Goal: Task Accomplishment & Management: Complete application form

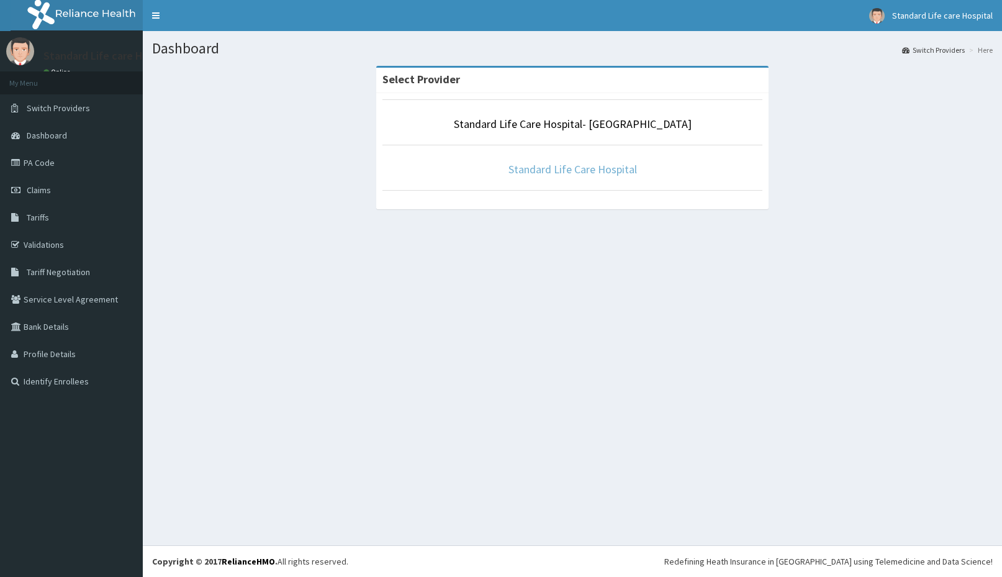
click at [622, 171] on link "Standard Life Care Hospital" at bounding box center [572, 169] width 129 height 14
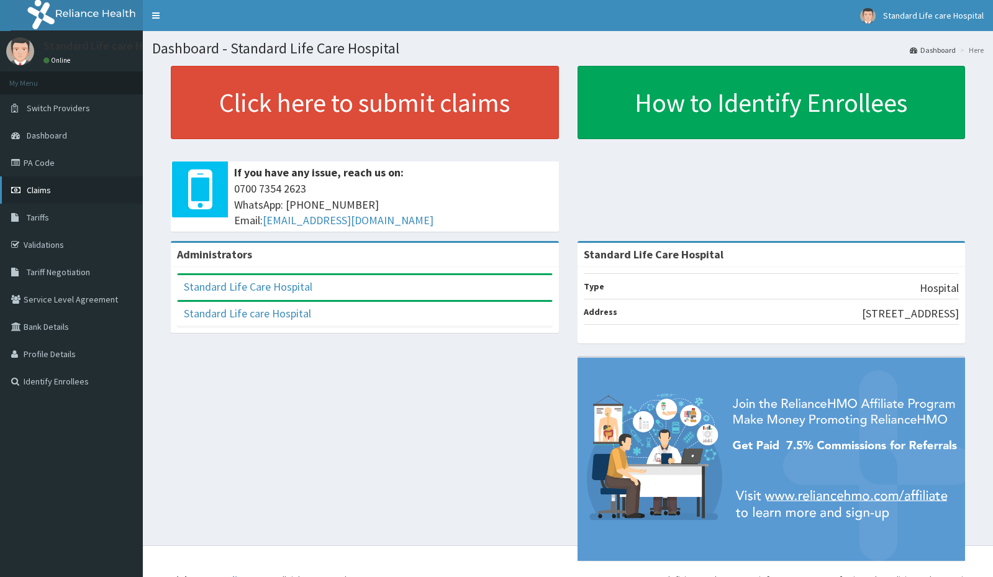
click at [66, 189] on link "Claims" at bounding box center [71, 189] width 143 height 27
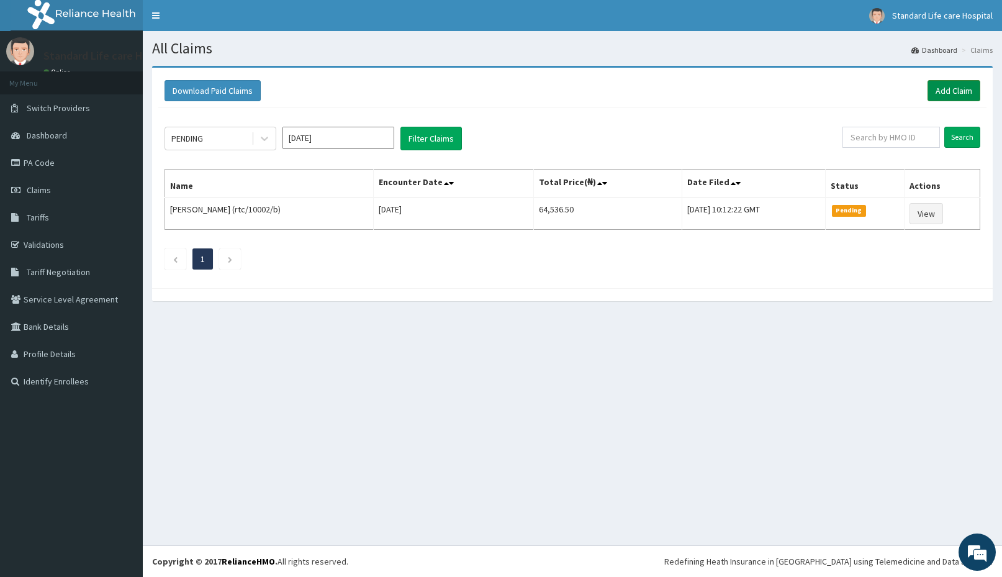
click at [955, 89] on link "Add Claim" at bounding box center [954, 90] width 53 height 21
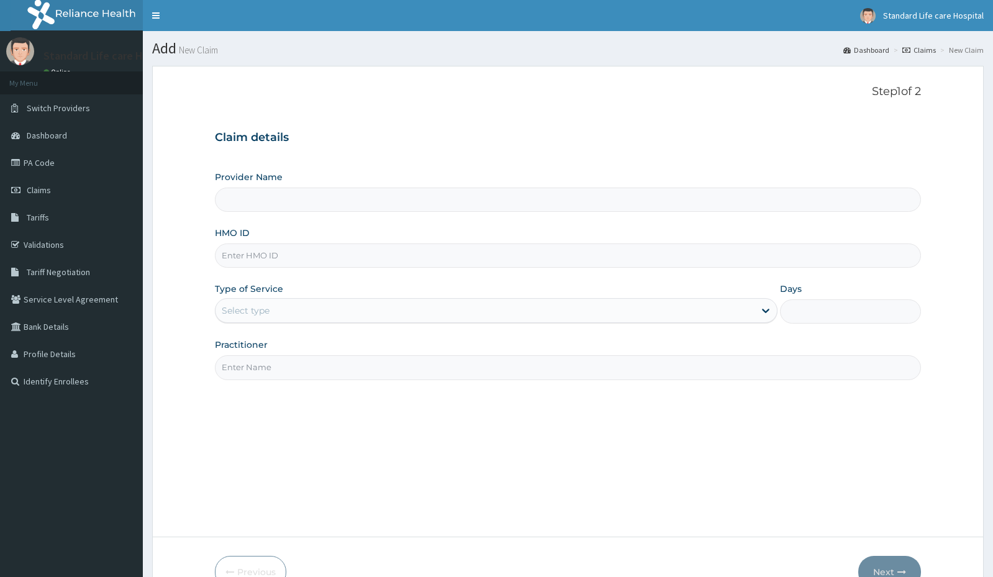
drag, startPoint x: 0, startPoint y: 0, endPoint x: 305, endPoint y: 256, distance: 398.4
click at [304, 256] on input "HMO ID" at bounding box center [567, 255] width 705 height 24
type input "Standard Life Care Hospital"
type input "SPH/10041/A"
click at [304, 309] on div "Select type" at bounding box center [484, 310] width 539 height 20
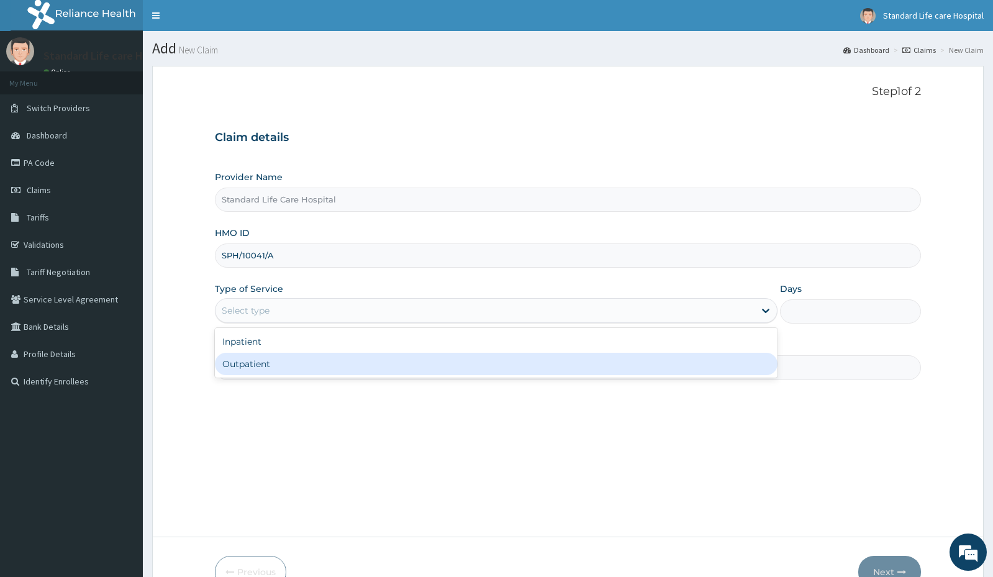
click at [305, 368] on div "Outpatient" at bounding box center [496, 364] width 563 height 22
type input "1"
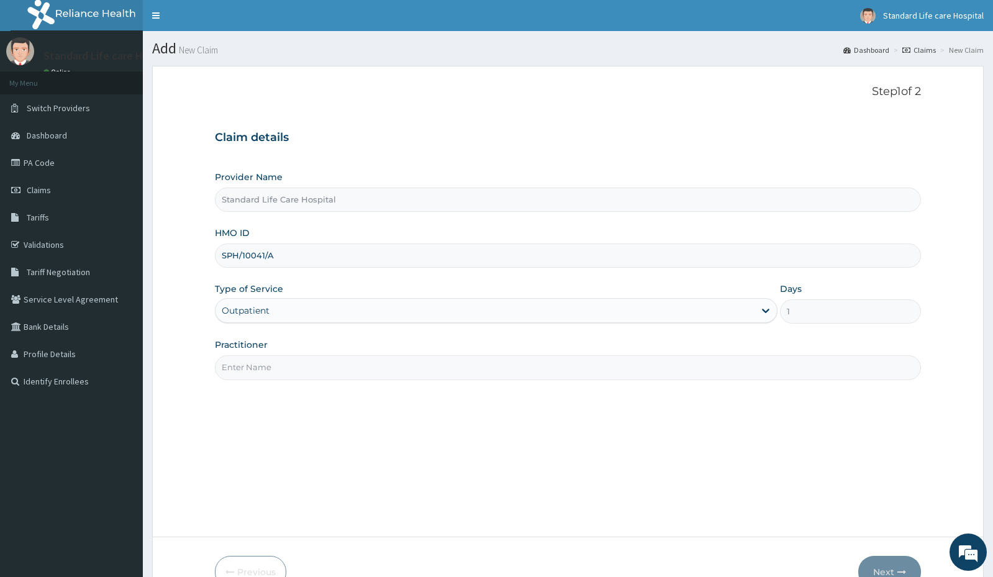
click at [305, 368] on input "Practitioner" at bounding box center [567, 367] width 705 height 24
type input "DR ADEWALE"
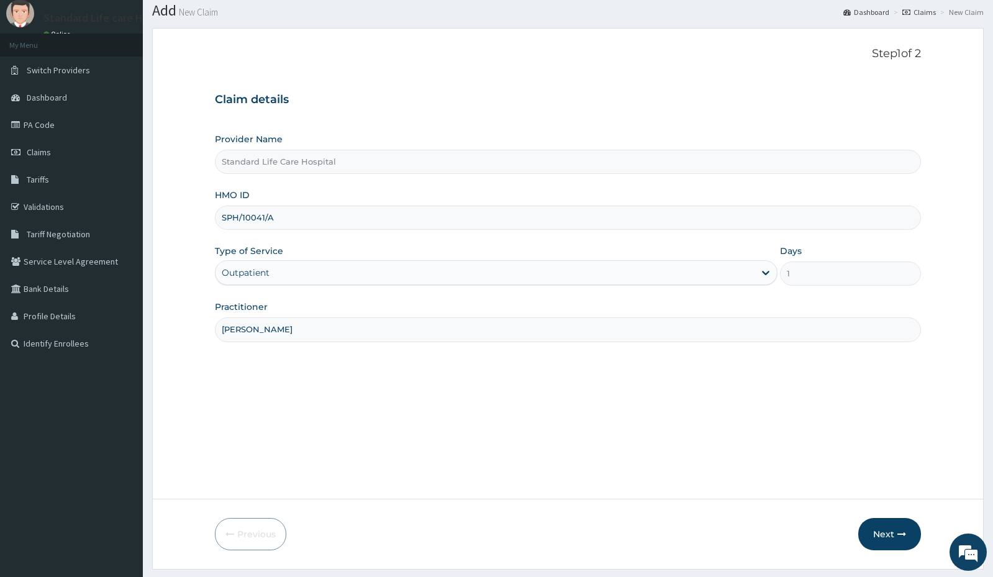
scroll to position [71, 0]
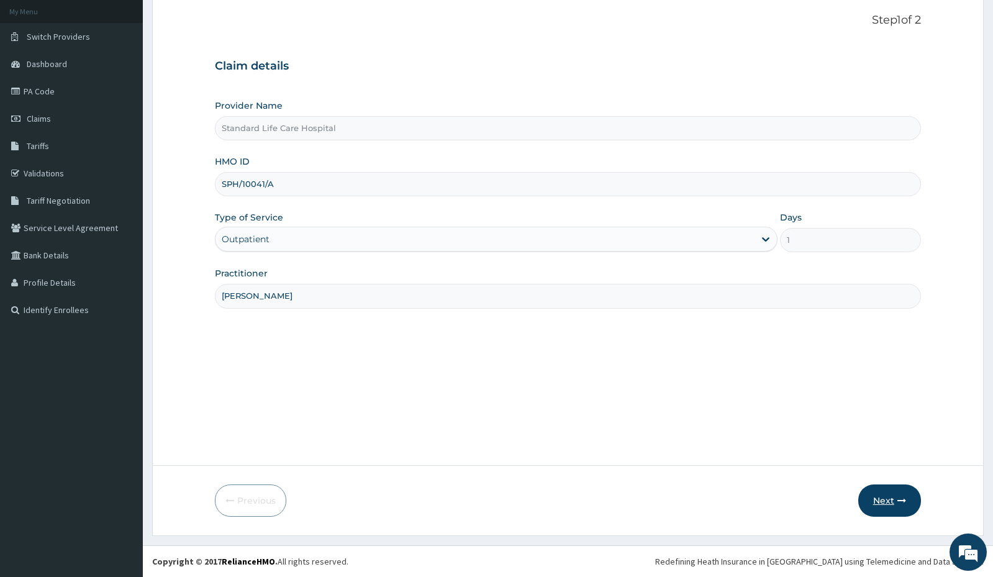
click at [884, 507] on button "Next" at bounding box center [889, 500] width 63 height 32
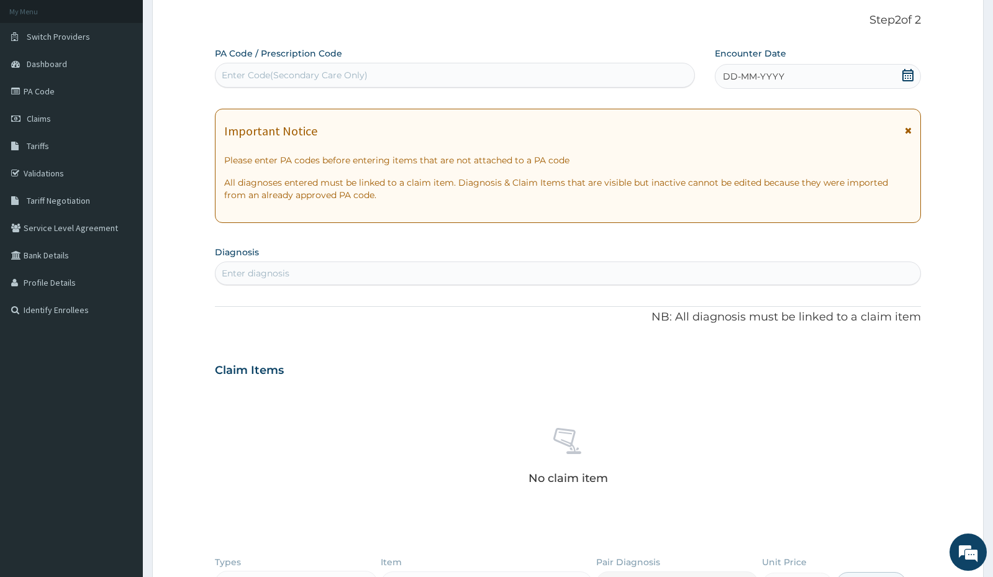
click at [908, 76] on icon at bounding box center [907, 75] width 12 height 12
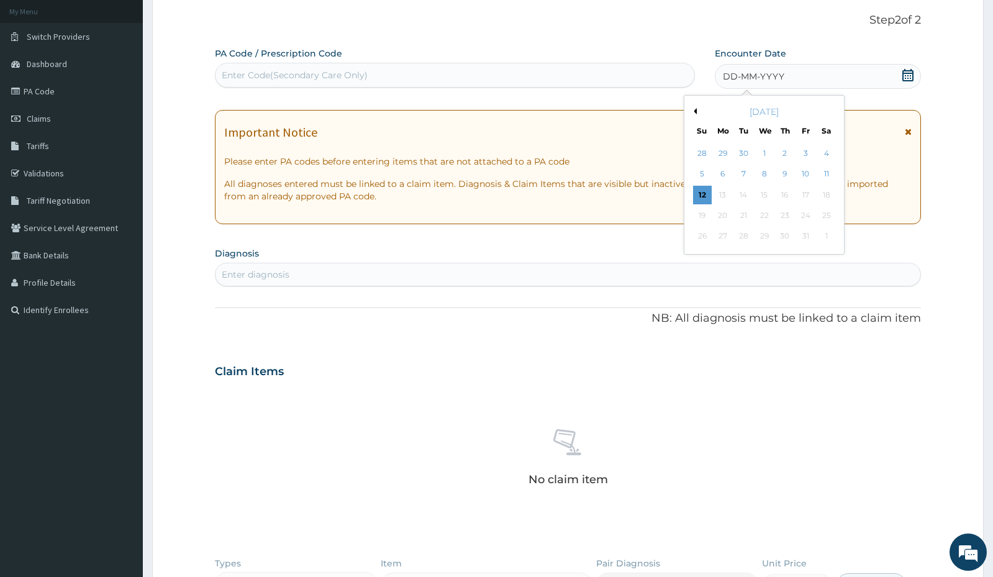
click at [825, 175] on div "11" at bounding box center [826, 174] width 19 height 19
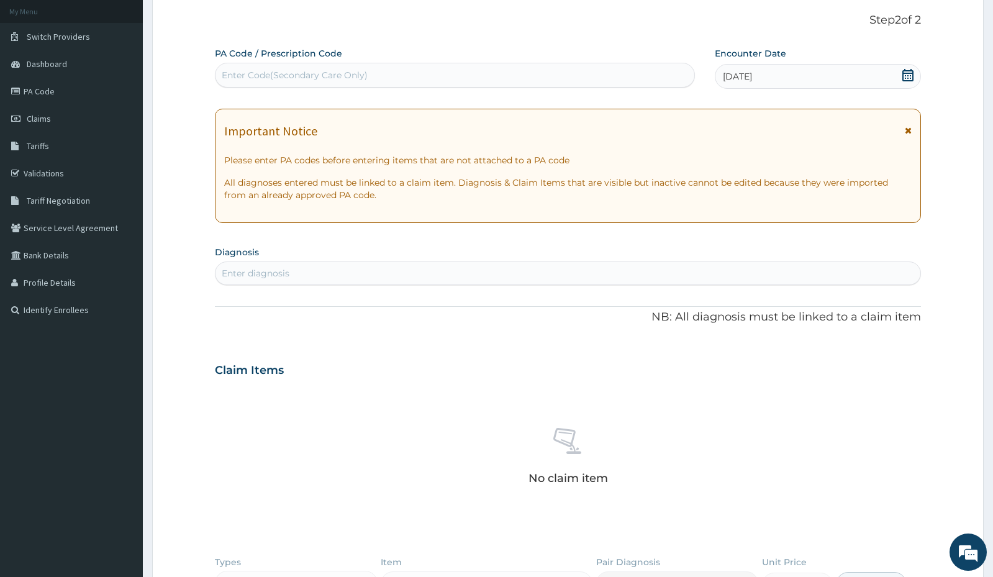
drag, startPoint x: 405, startPoint y: 269, endPoint x: 415, endPoint y: 267, distance: 10.8
click at [412, 269] on div "Enter diagnosis" at bounding box center [567, 273] width 704 height 20
click at [48, 115] on span "Claims" at bounding box center [39, 118] width 24 height 11
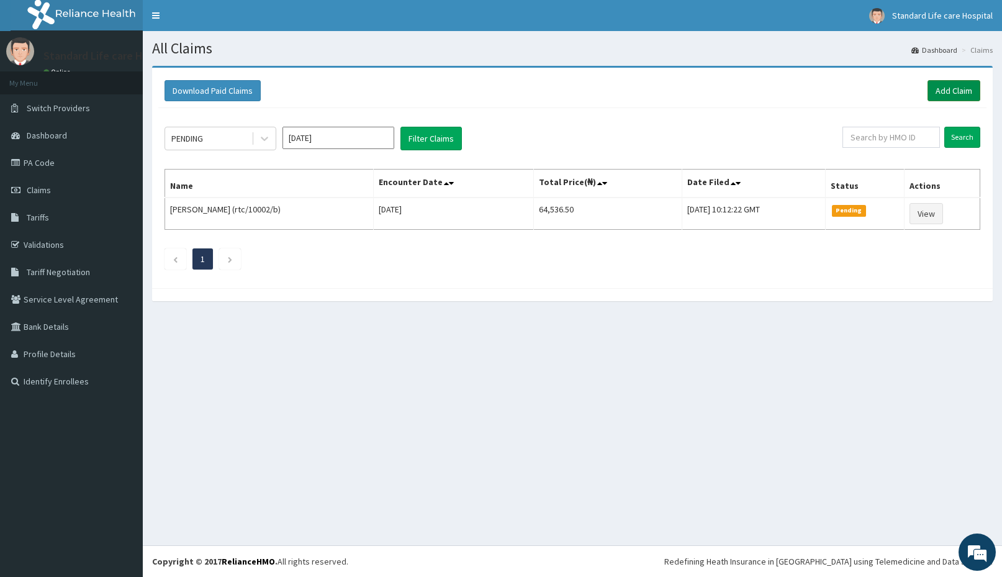
click at [949, 88] on link "Add Claim" at bounding box center [954, 90] width 53 height 21
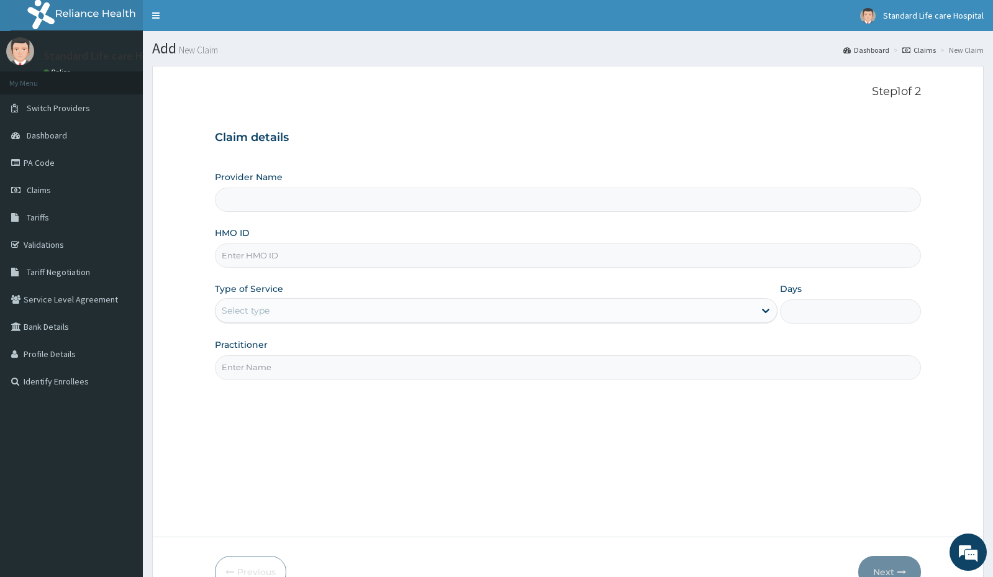
type input "Standard Life Care Hospital"
click at [430, 262] on input "HMO ID" at bounding box center [567, 255] width 705 height 24
type input "vol/10017/d"
click at [389, 315] on div "Select type" at bounding box center [484, 310] width 539 height 20
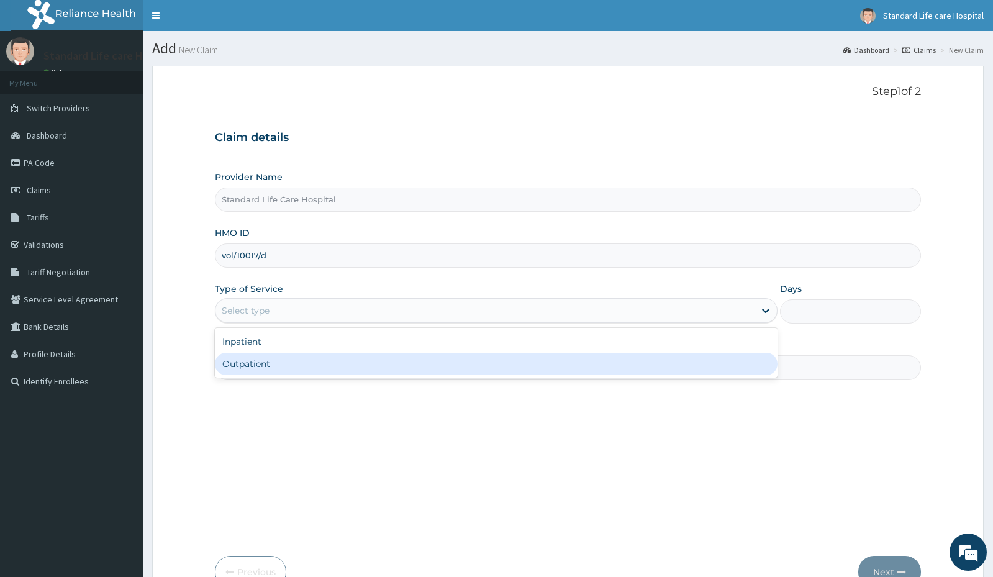
click at [339, 369] on div "Outpatient" at bounding box center [496, 364] width 563 height 22
type input "1"
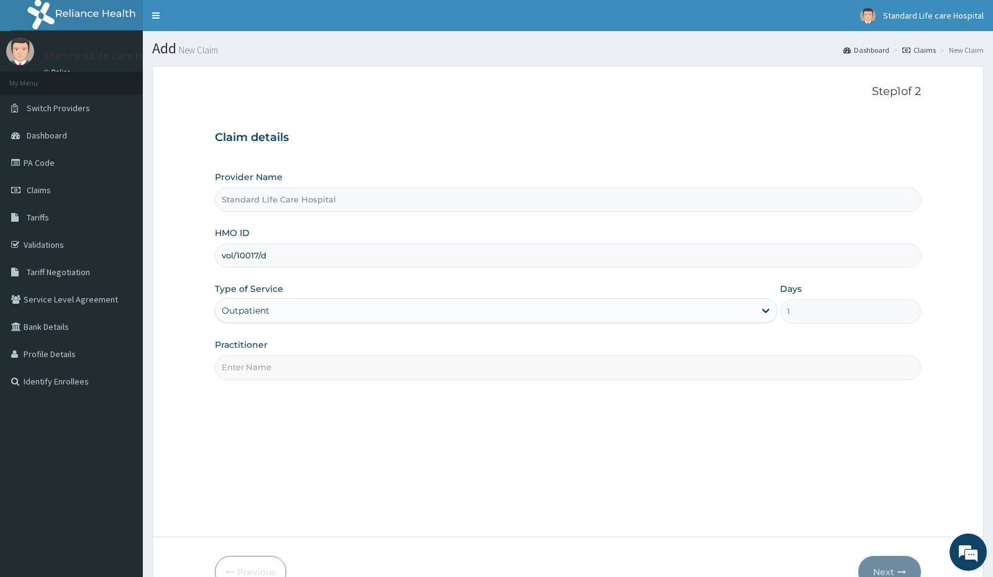
click at [339, 369] on input "Practitioner" at bounding box center [567, 367] width 705 height 24
type input "[PERSON_NAME]"
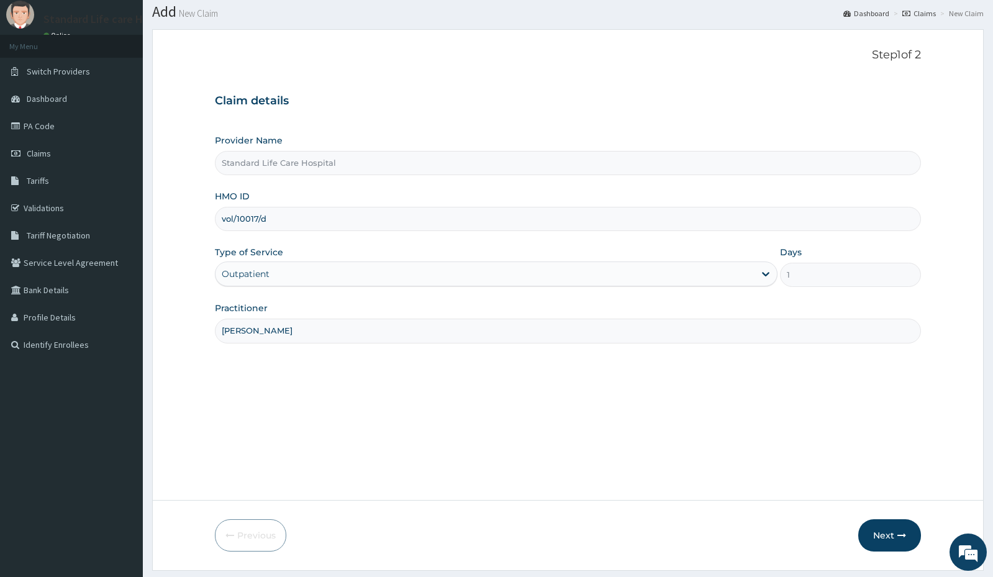
scroll to position [71, 0]
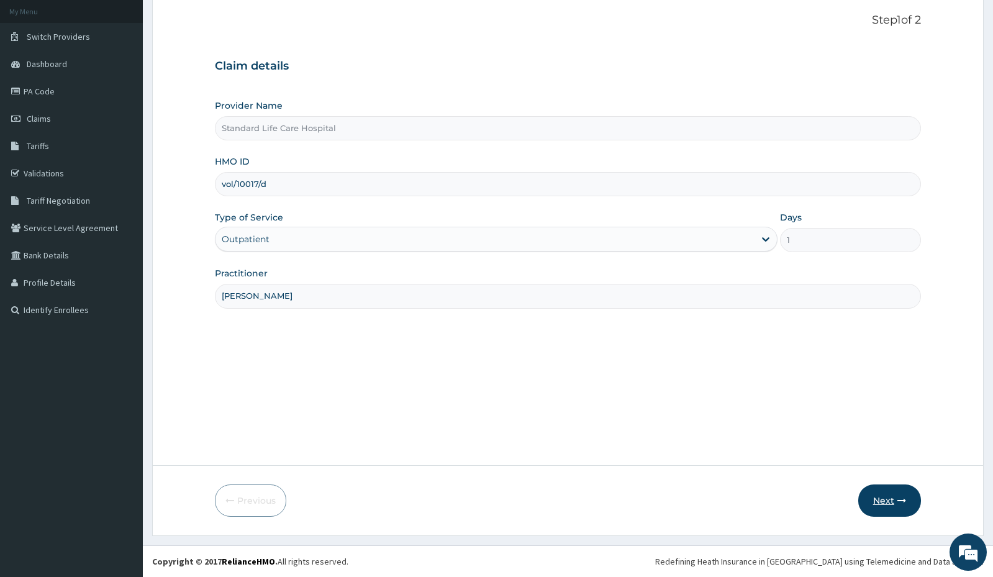
click at [893, 515] on button "Next" at bounding box center [889, 500] width 63 height 32
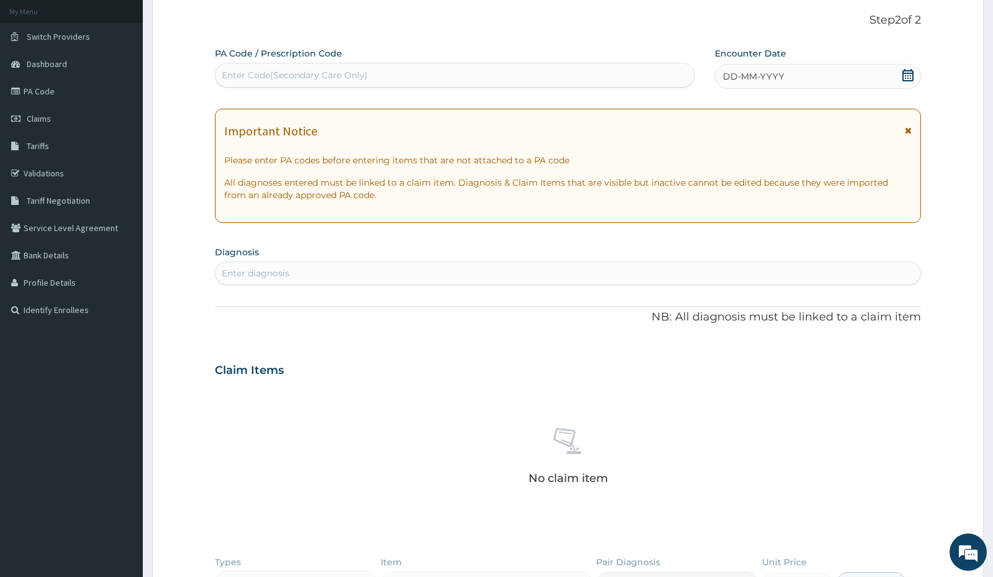
click at [911, 77] on icon at bounding box center [907, 75] width 12 height 12
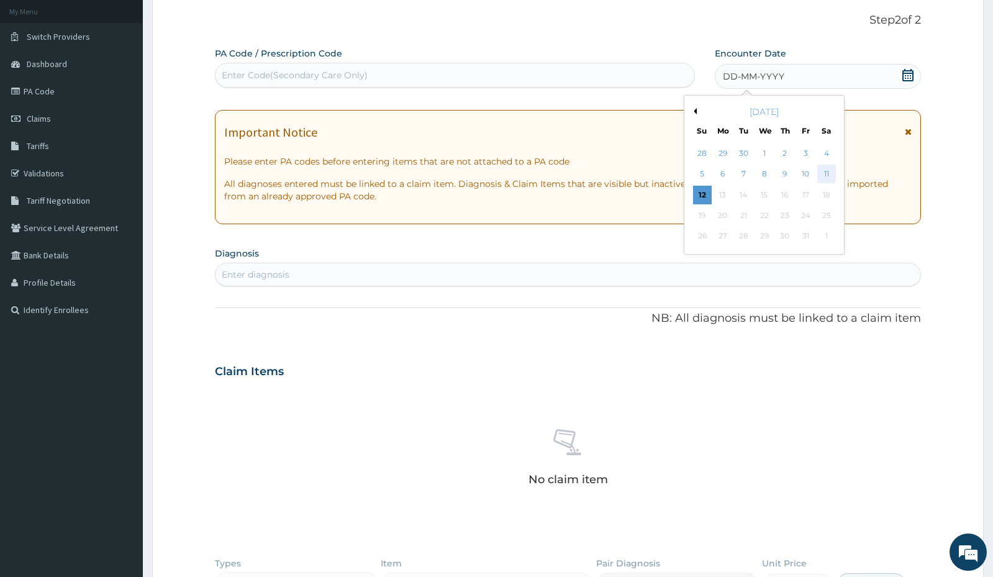
click at [826, 172] on div "11" at bounding box center [826, 174] width 19 height 19
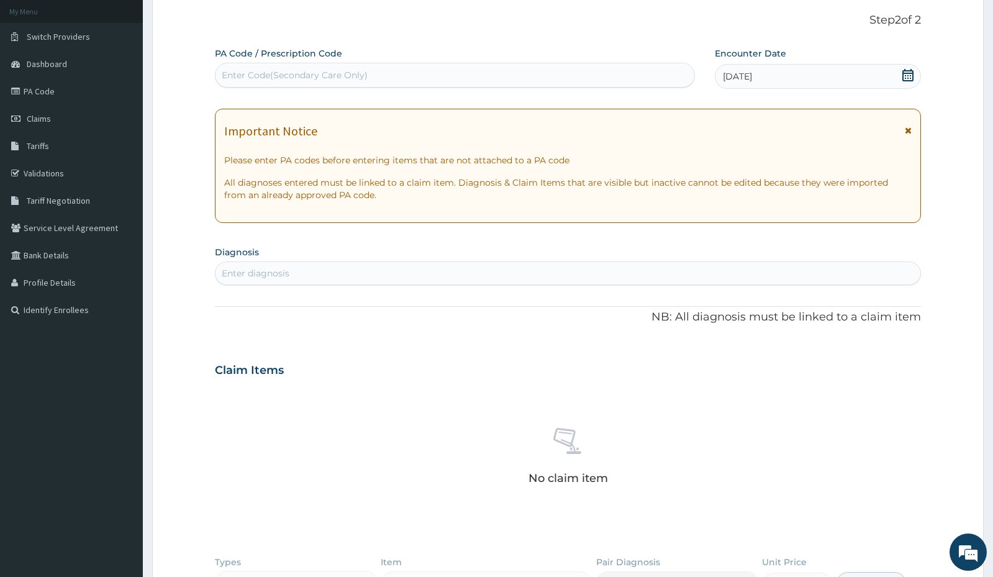
click at [387, 269] on div "Enter diagnosis" at bounding box center [567, 273] width 704 height 20
type input "malaria"
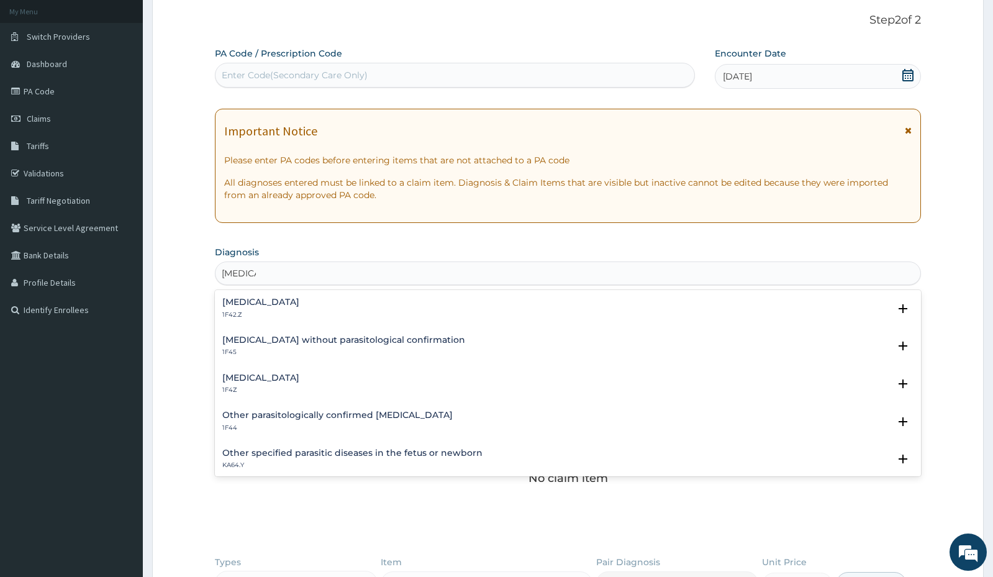
click at [325, 381] on div "Malaria, unspecified 1F4Z" at bounding box center [567, 384] width 690 height 22
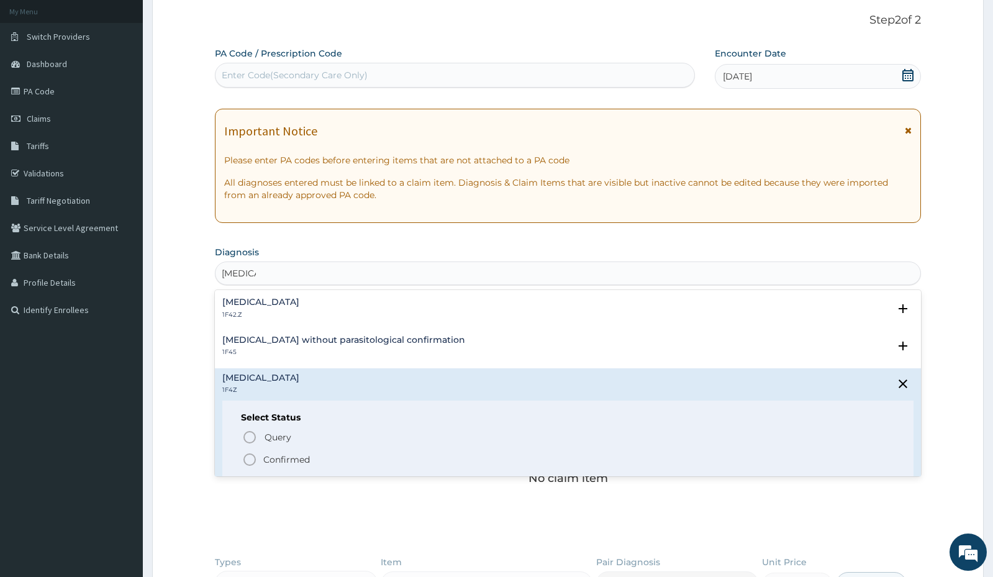
drag, startPoint x: 294, startPoint y: 464, endPoint x: 387, endPoint y: 379, distance: 126.6
click at [301, 457] on p "Confirmed" at bounding box center [286, 459] width 47 height 12
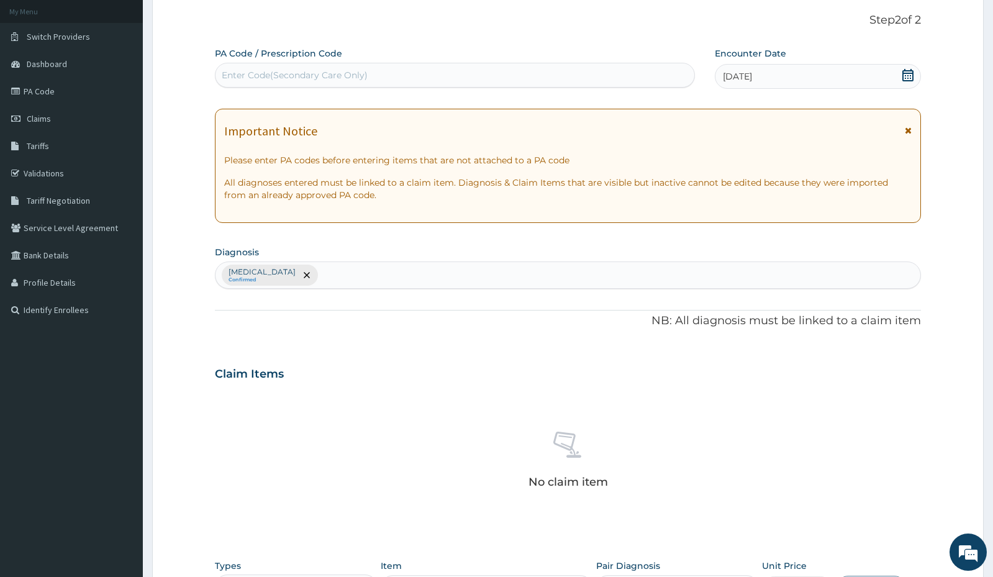
click at [494, 275] on div "Malaria, unspecified Confirmed" at bounding box center [567, 275] width 704 height 26
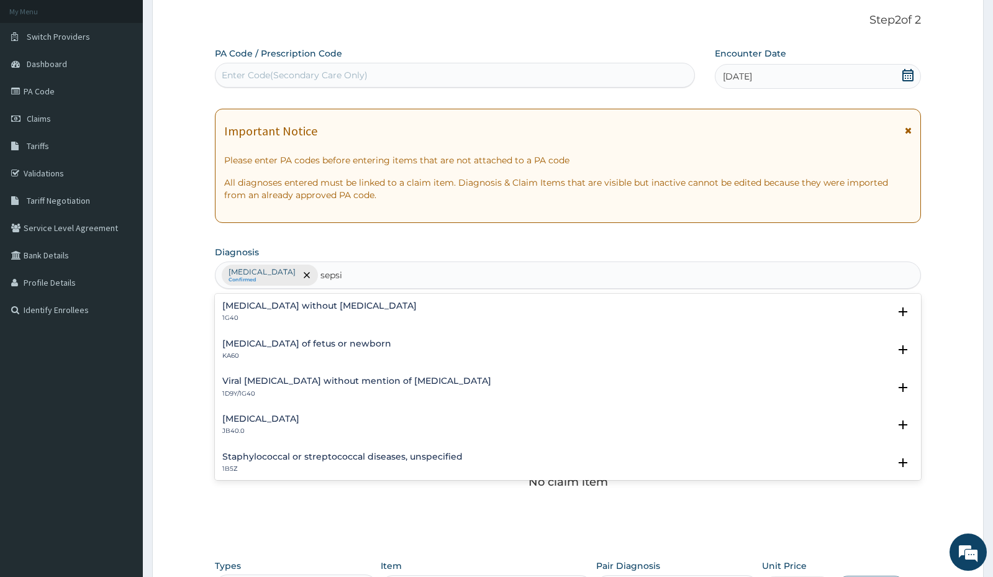
type input "sepsis"
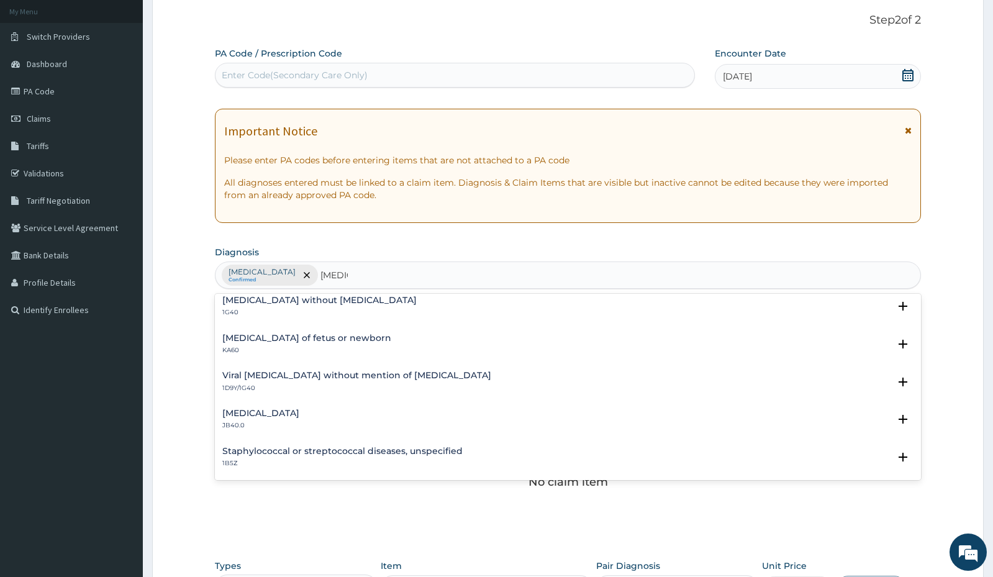
scroll to position [0, 0]
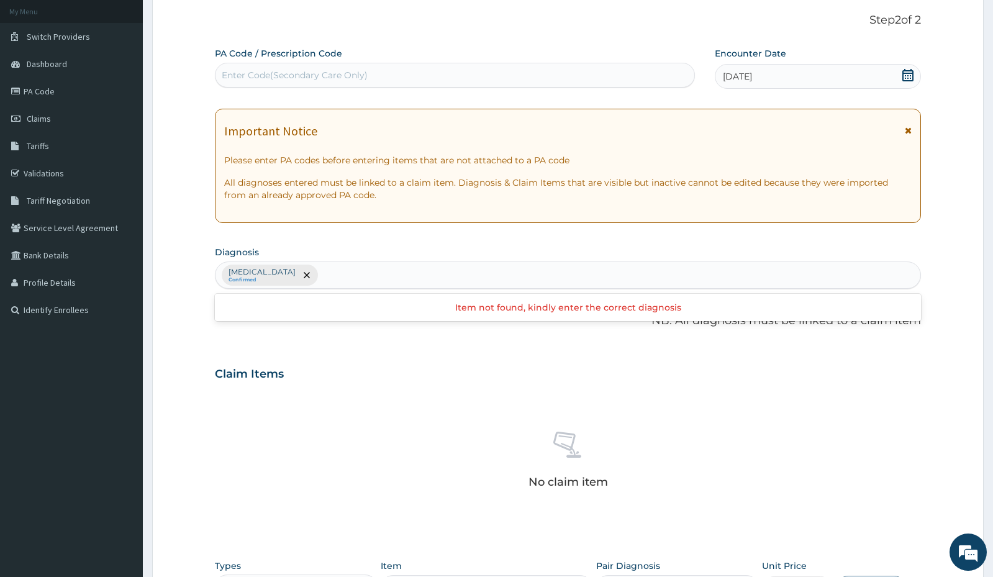
click at [358, 269] on div "Malaria, unspecified Confirmed" at bounding box center [567, 275] width 704 height 26
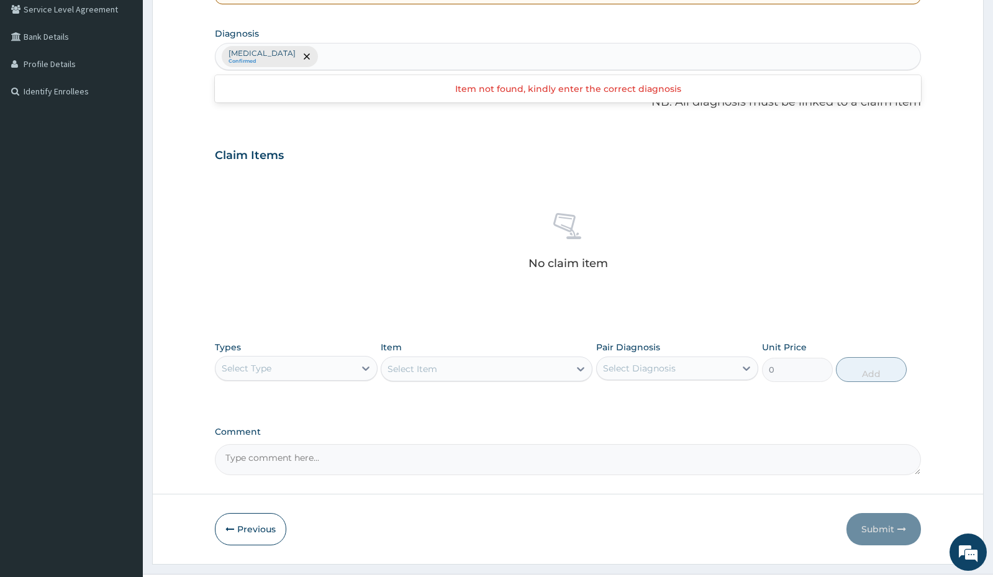
scroll to position [319, 0]
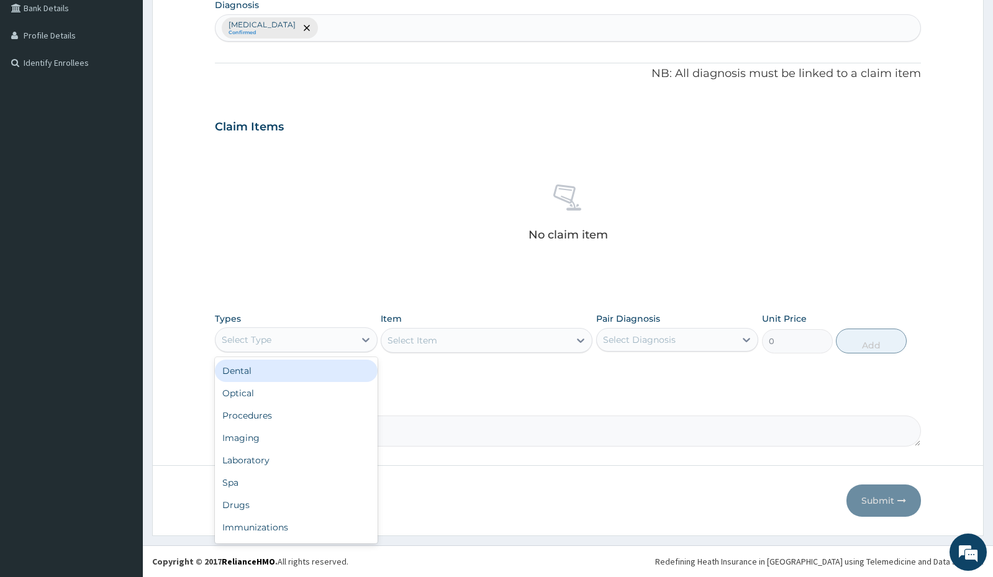
click at [312, 343] on div "Select Type" at bounding box center [284, 340] width 138 height 20
click at [268, 366] on div "Procedures" at bounding box center [296, 373] width 162 height 22
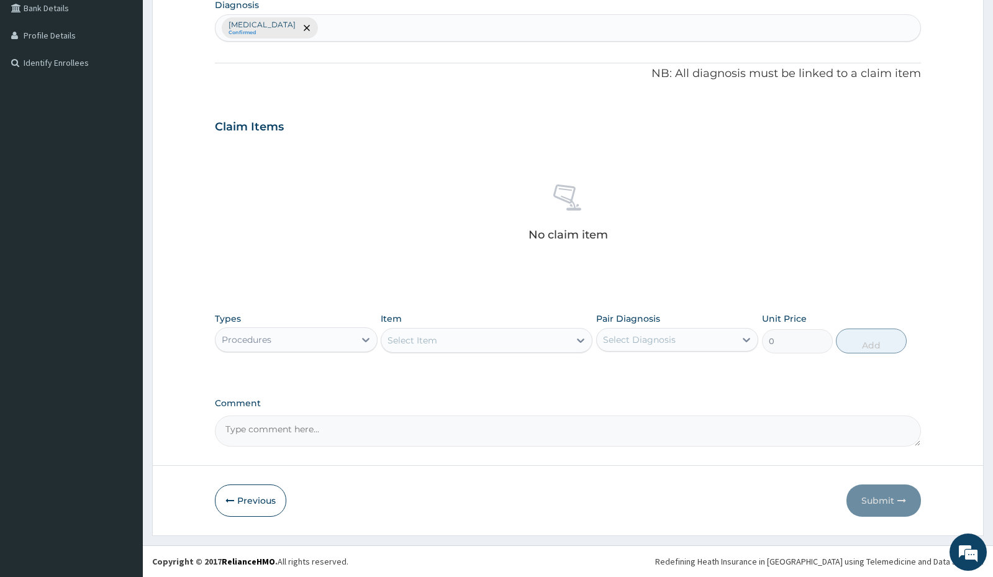
click at [439, 340] on div "Select Item" at bounding box center [475, 340] width 188 height 20
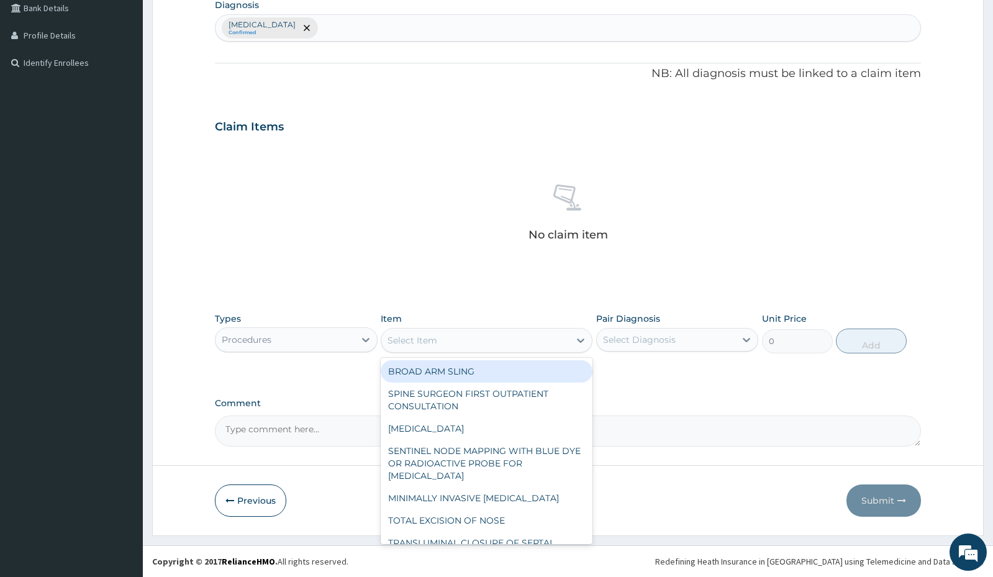
click at [439, 340] on div "Select Item" at bounding box center [475, 340] width 188 height 20
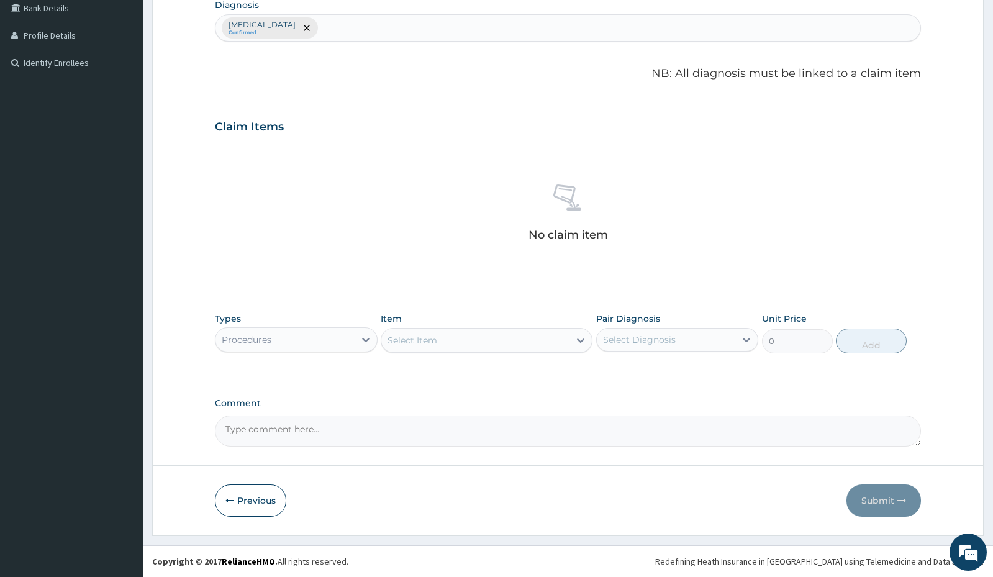
click at [439, 340] on div "Select Item" at bounding box center [475, 340] width 188 height 20
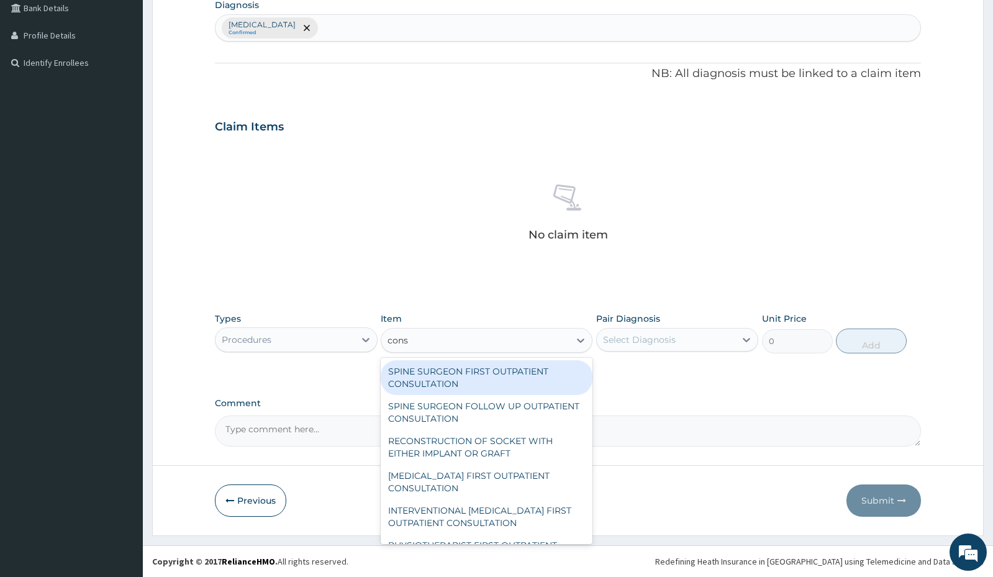
type input "consu"
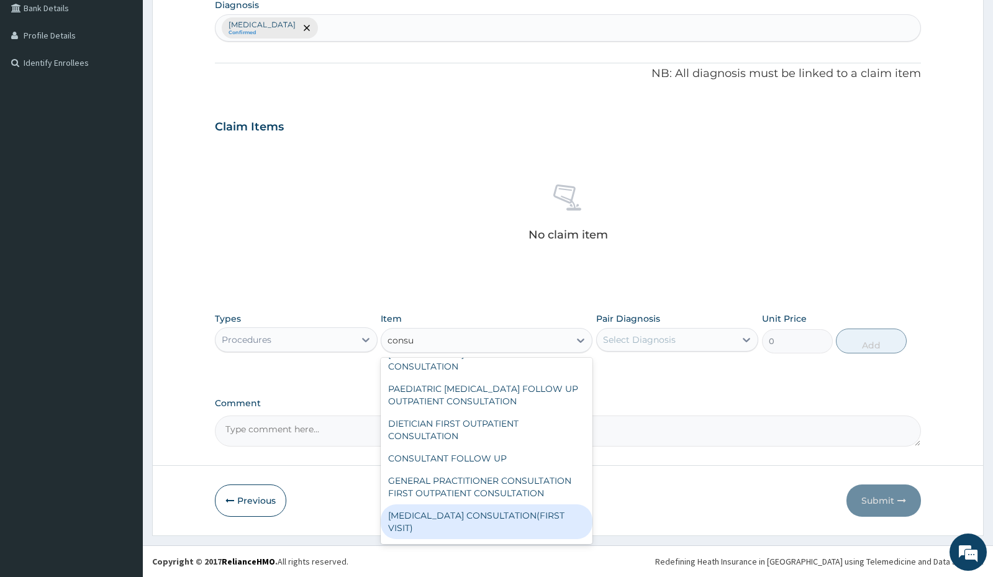
scroll to position [2560, 0]
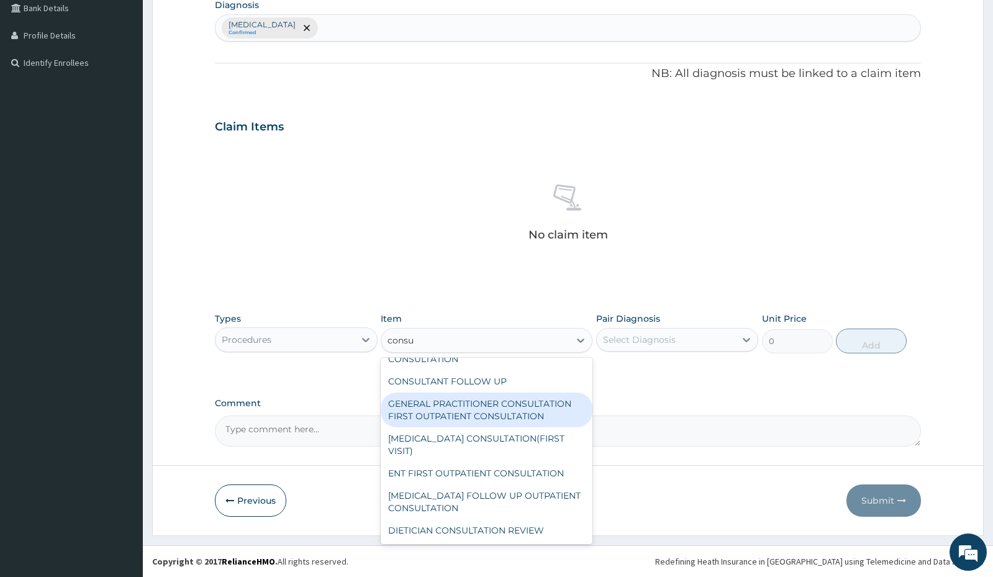
click at [443, 411] on div "GENERAL PRACTITIONER CONSULTATION FIRST OUTPATIENT CONSULTATION" at bounding box center [487, 409] width 212 height 35
type input "3000"
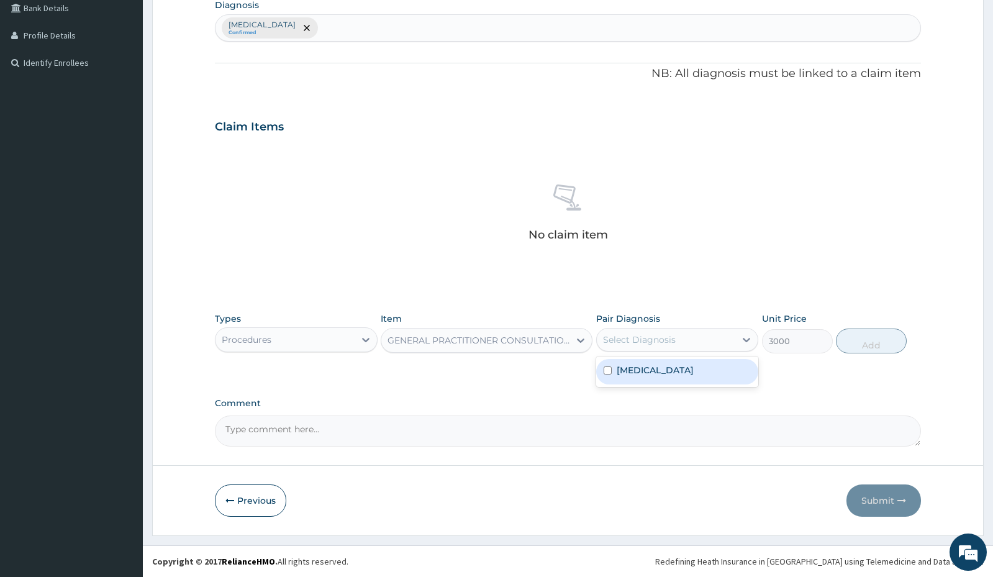
click at [618, 335] on div "Select Diagnosis" at bounding box center [639, 339] width 73 height 12
click at [604, 371] on input "checkbox" at bounding box center [607, 370] width 8 height 8
checkbox input "true"
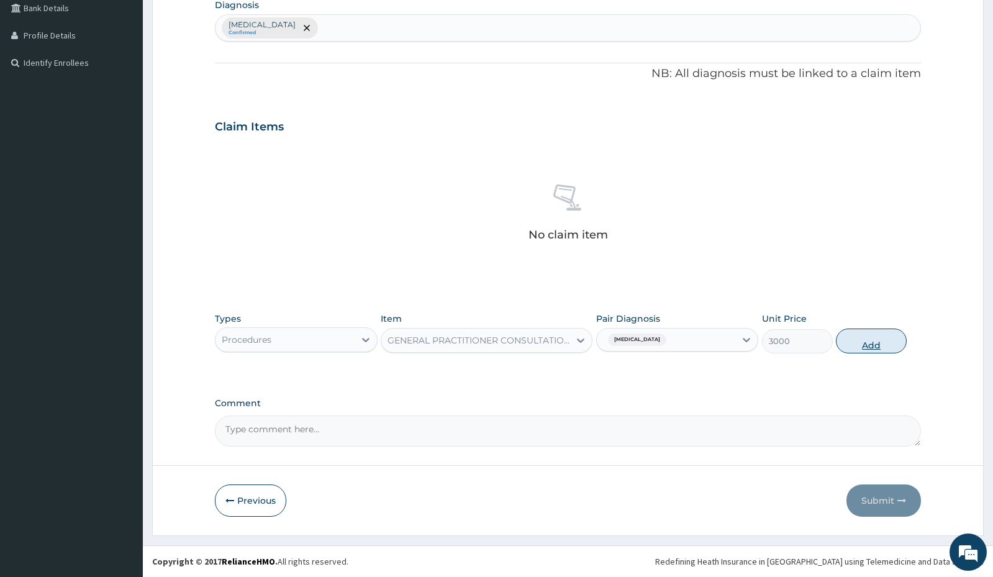
click at [877, 348] on button "Add" at bounding box center [871, 340] width 71 height 25
type input "0"
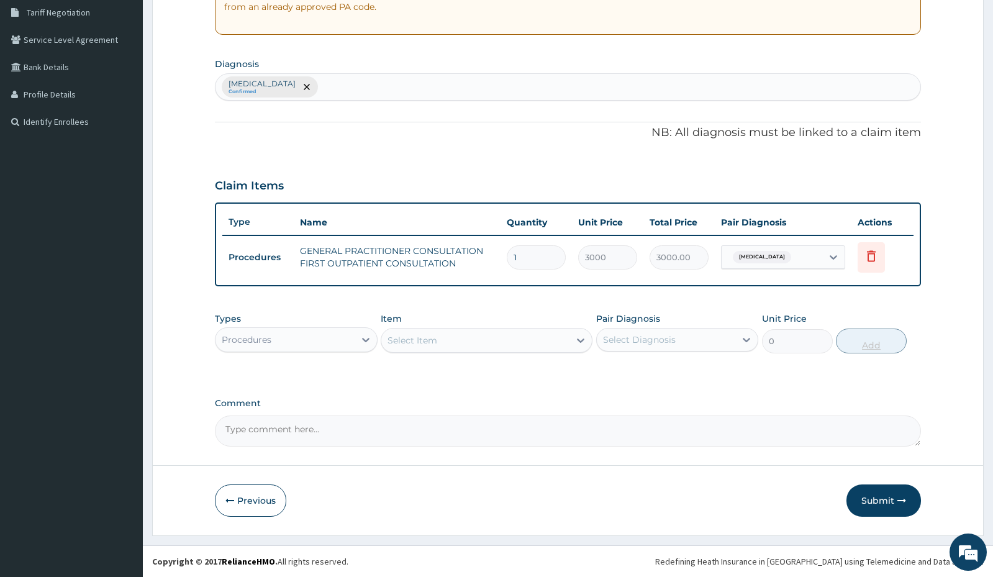
scroll to position [260, 0]
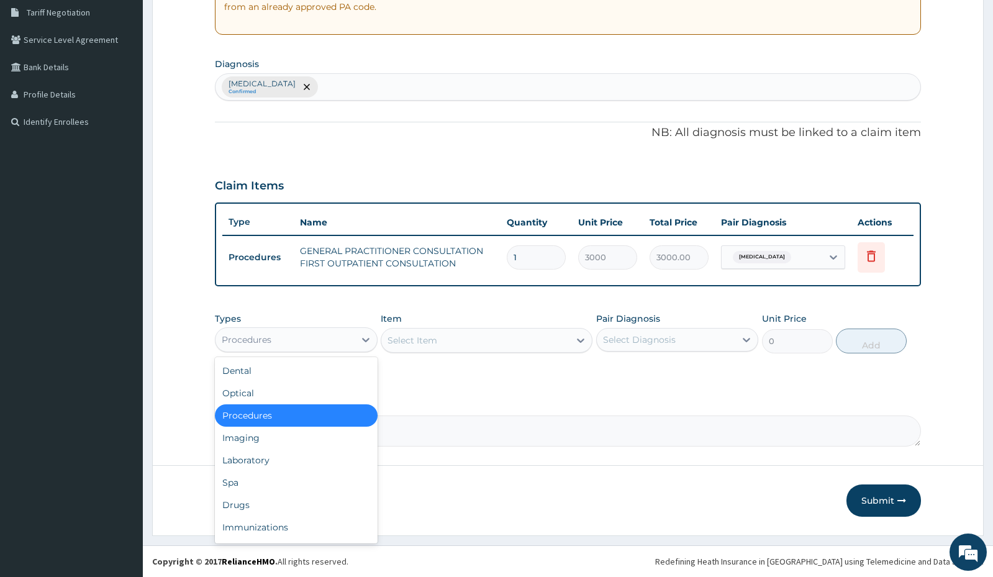
click at [327, 335] on div "Procedures" at bounding box center [284, 340] width 138 height 20
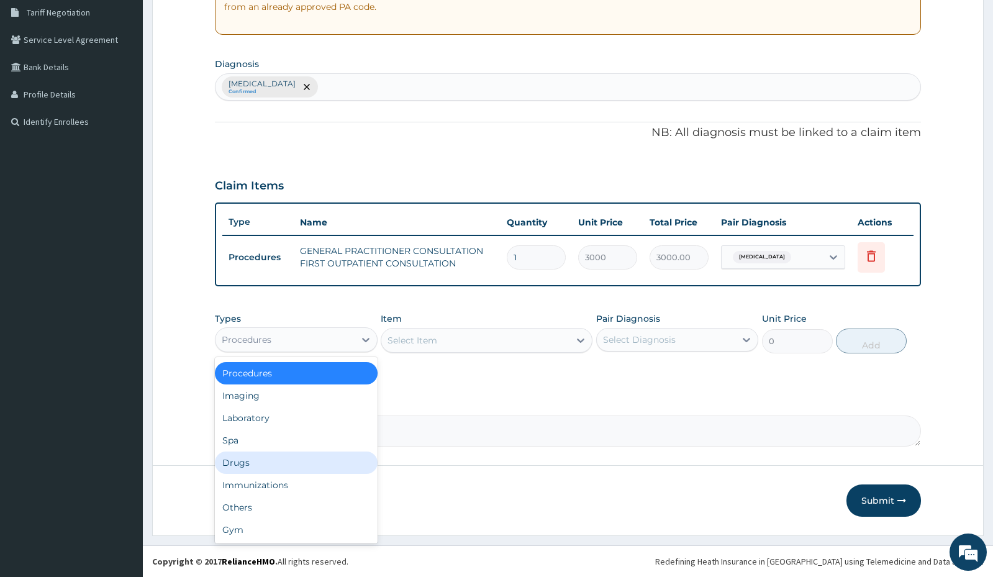
click at [281, 467] on div "Drugs" at bounding box center [296, 462] width 162 height 22
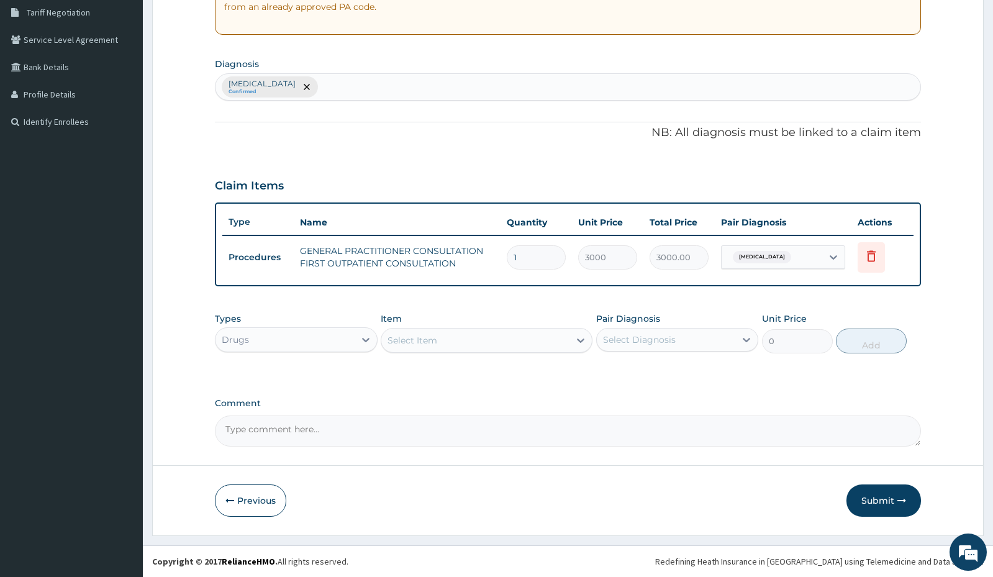
click at [472, 335] on div "Select Item" at bounding box center [475, 340] width 188 height 20
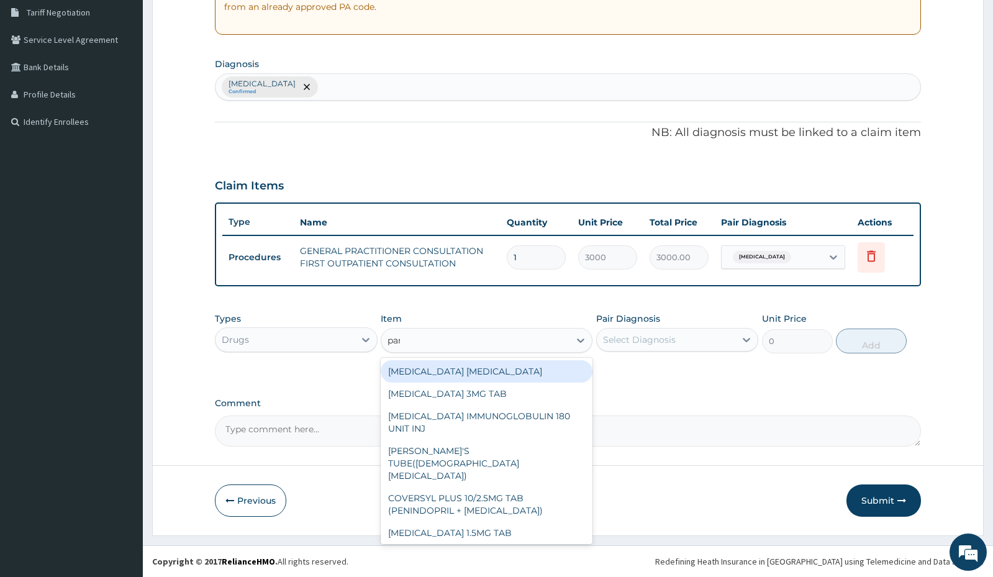
type input "para"
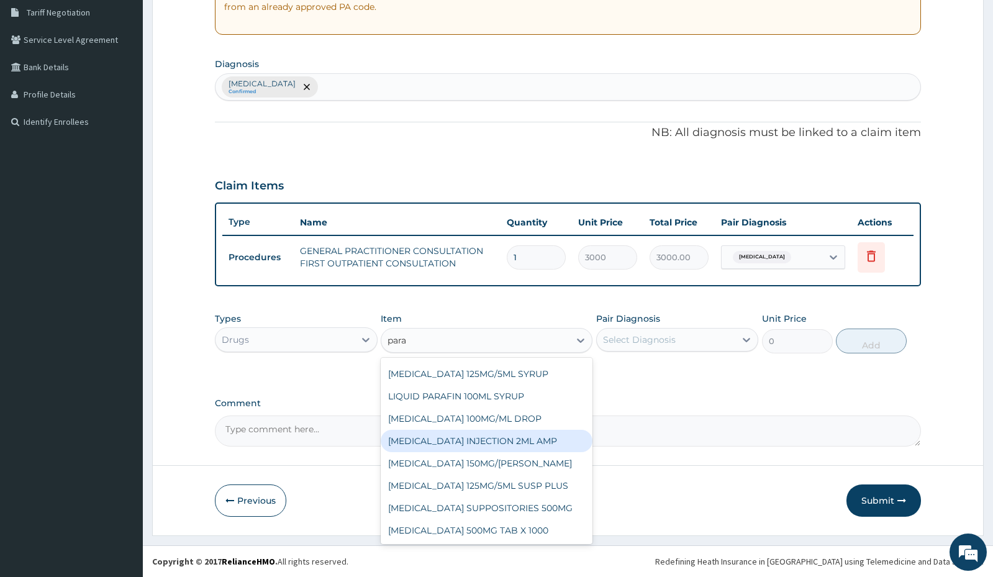
scroll to position [0, 0]
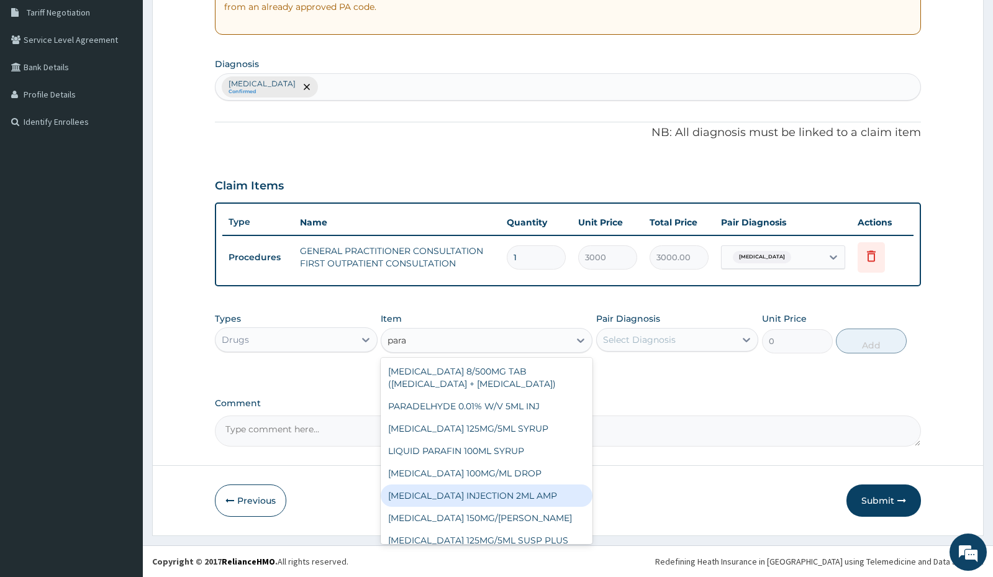
click at [492, 494] on div "PARACETAMOL INJECTION 2ML AMP" at bounding box center [487, 495] width 212 height 22
type input "700"
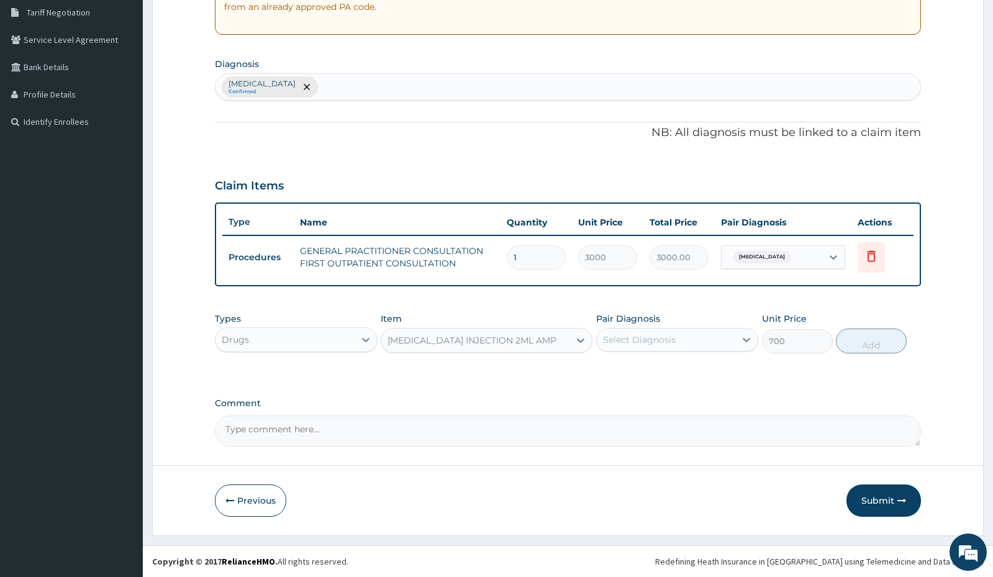
click at [625, 333] on div "Select Diagnosis" at bounding box center [639, 339] width 73 height 12
click at [607, 369] on input "checkbox" at bounding box center [607, 370] width 8 height 8
checkbox input "true"
click at [879, 345] on button "Add" at bounding box center [871, 340] width 71 height 25
type input "0"
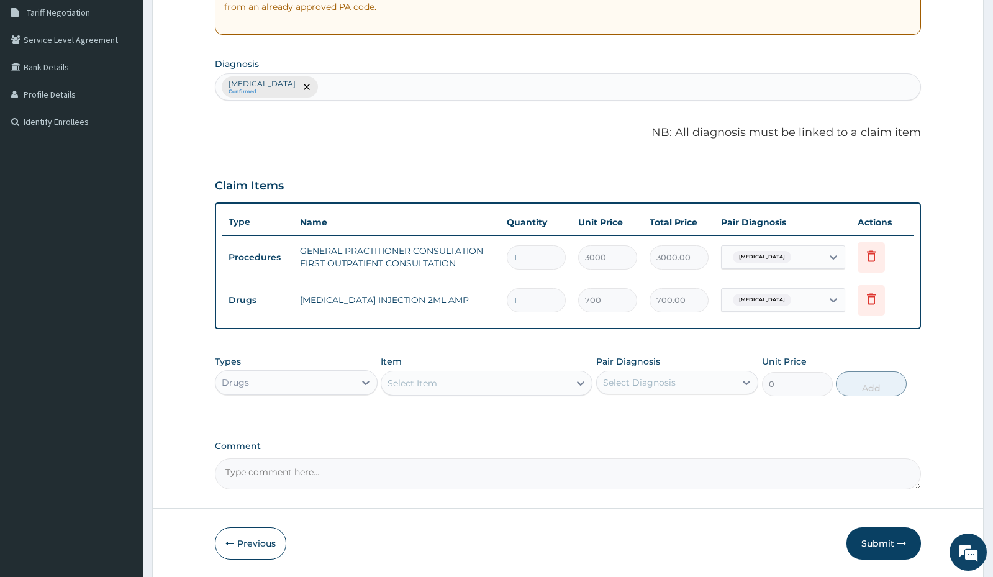
click at [454, 371] on div "Select Item" at bounding box center [487, 383] width 212 height 25
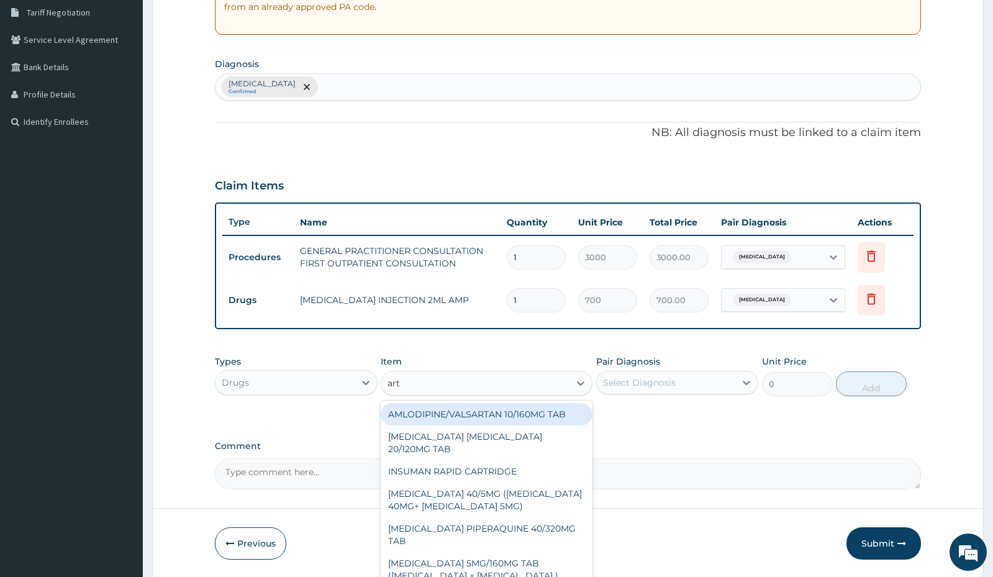
type input "arte"
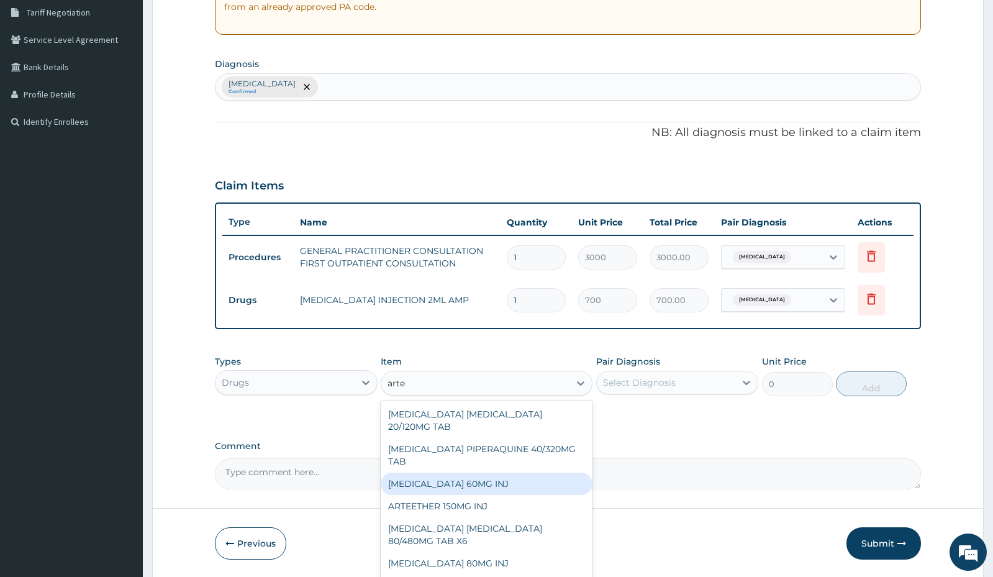
scroll to position [62, 0]
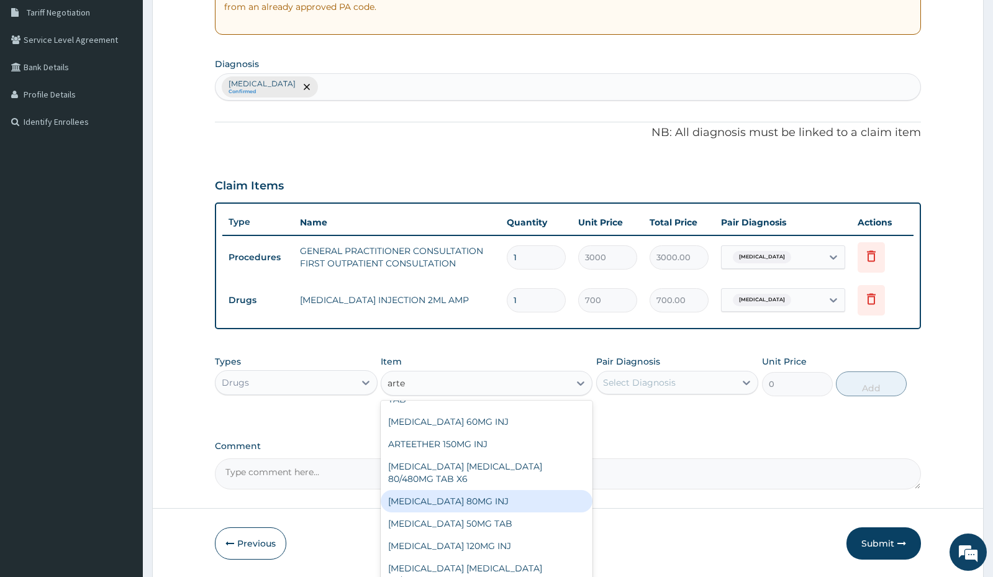
click at [489, 505] on div "ARTEMETHER 80MG INJ" at bounding box center [487, 501] width 212 height 22
type input "1400"
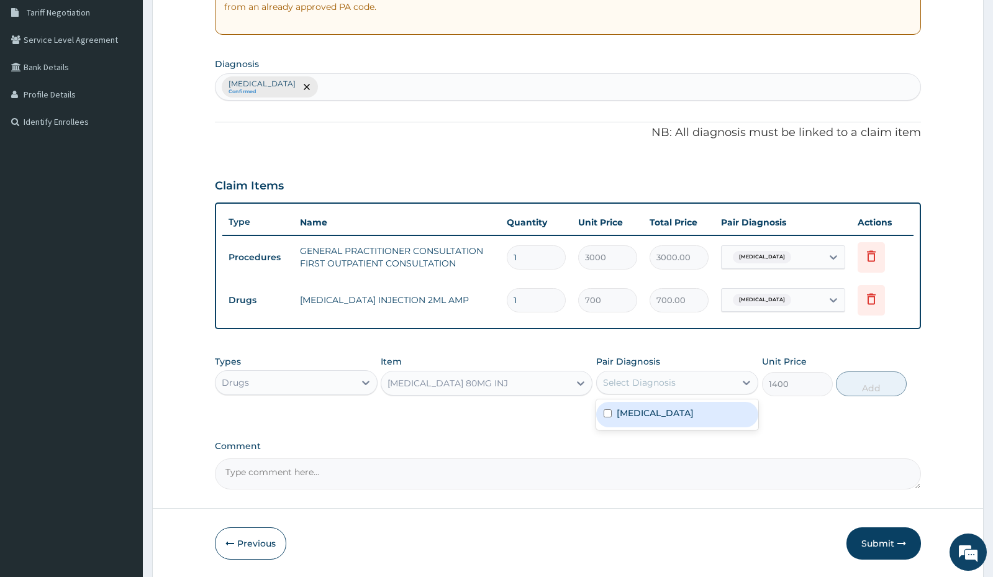
click at [633, 373] on div "Select Diagnosis" at bounding box center [666, 383] width 138 height 20
drag, startPoint x: 609, startPoint y: 417, endPoint x: 618, endPoint y: 412, distance: 10.0
click at [609, 415] on input "checkbox" at bounding box center [607, 413] width 8 height 8
checkbox input "true"
click at [871, 390] on button "Add" at bounding box center [871, 383] width 71 height 25
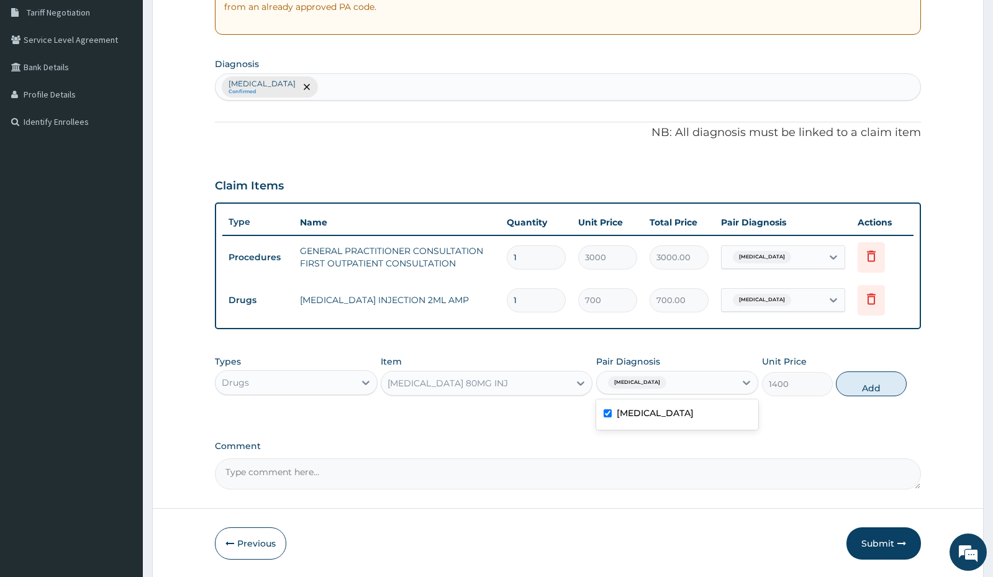
type input "0"
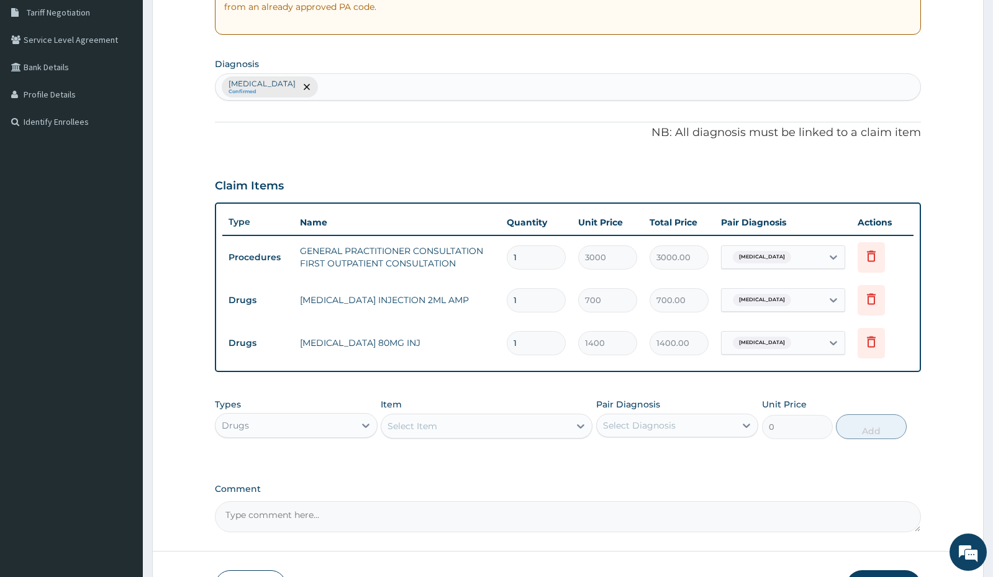
click at [416, 423] on div "Select Item" at bounding box center [412, 426] width 50 height 12
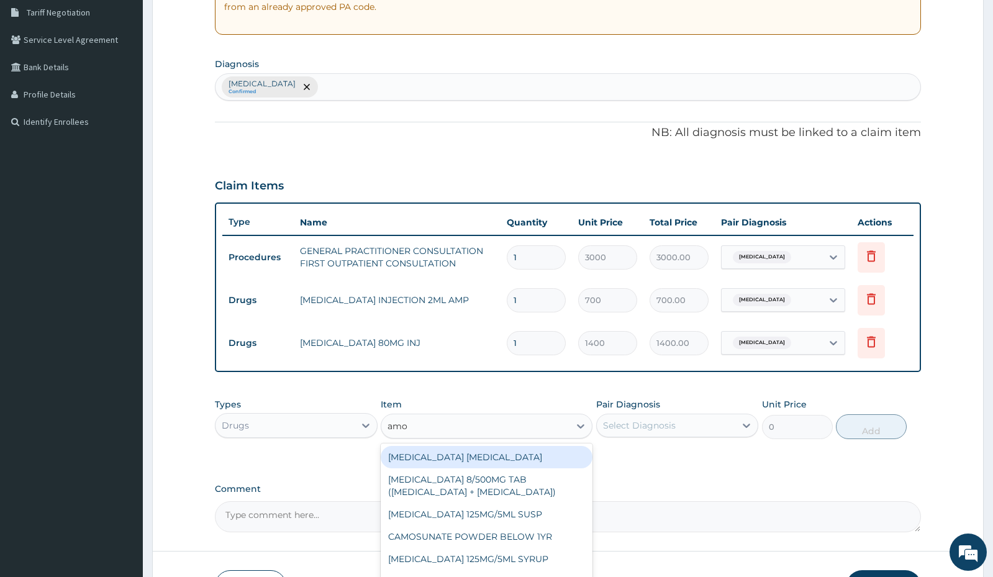
type input "amox"
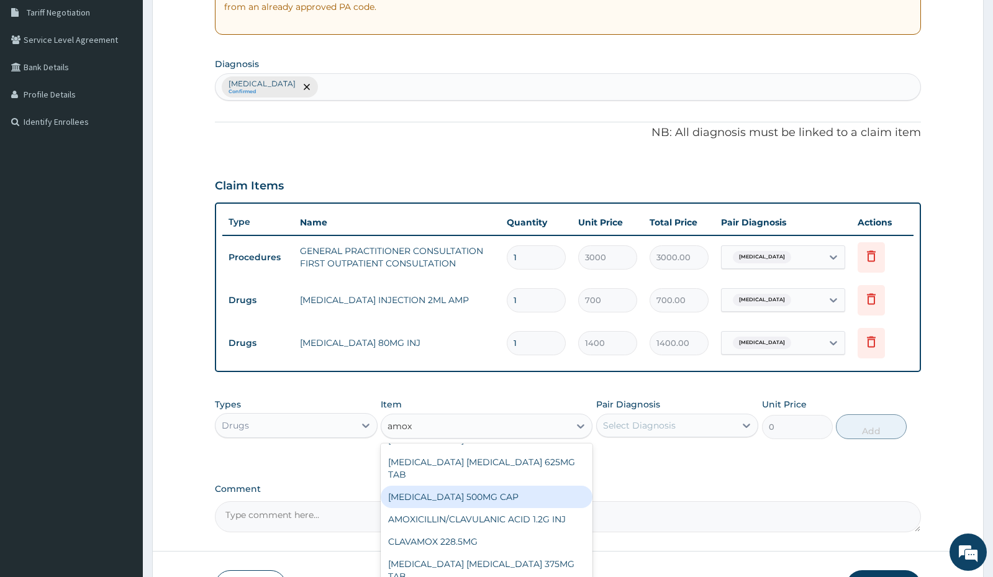
click at [460, 492] on div "AMOXICILLIN 500MG CAP" at bounding box center [487, 497] width 212 height 22
type input "35"
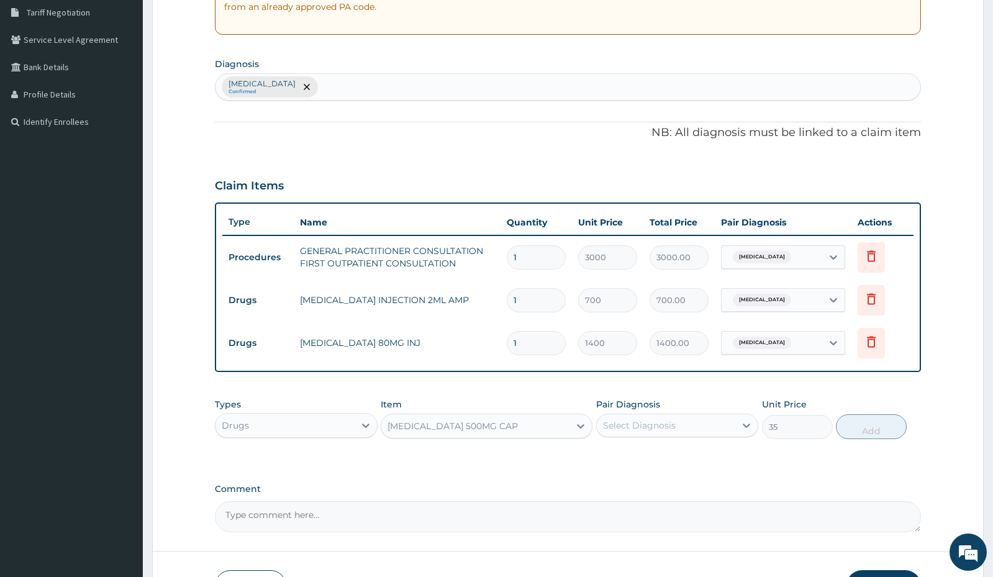
click at [685, 425] on div "Select Diagnosis" at bounding box center [666, 425] width 138 height 20
click at [611, 455] on input "checkbox" at bounding box center [607, 456] width 8 height 8
checkbox input "true"
click at [852, 428] on button "Add" at bounding box center [871, 426] width 71 height 25
type input "0"
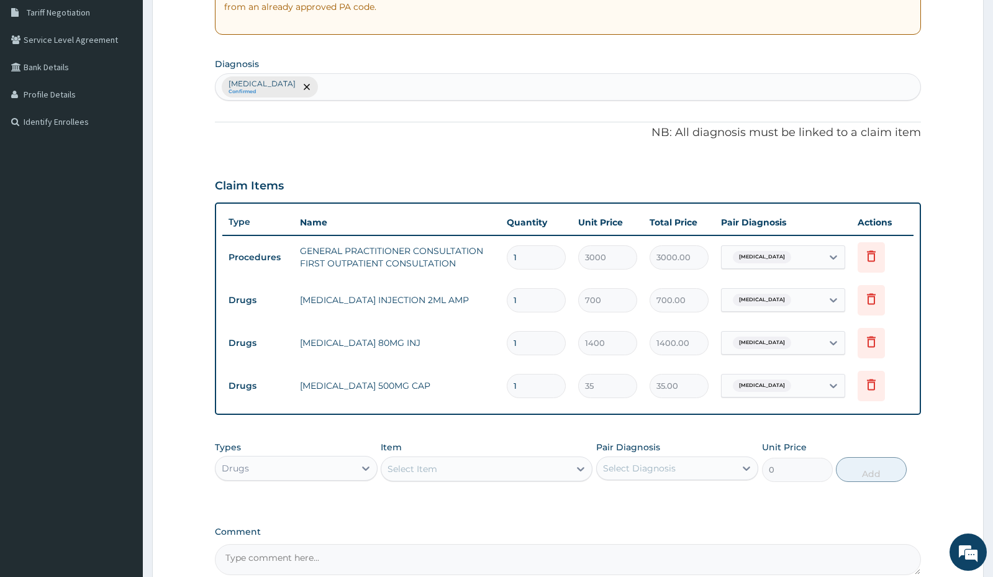
type input "10"
type input "350.00"
type input "10"
click at [482, 469] on div "Select Item" at bounding box center [475, 469] width 188 height 20
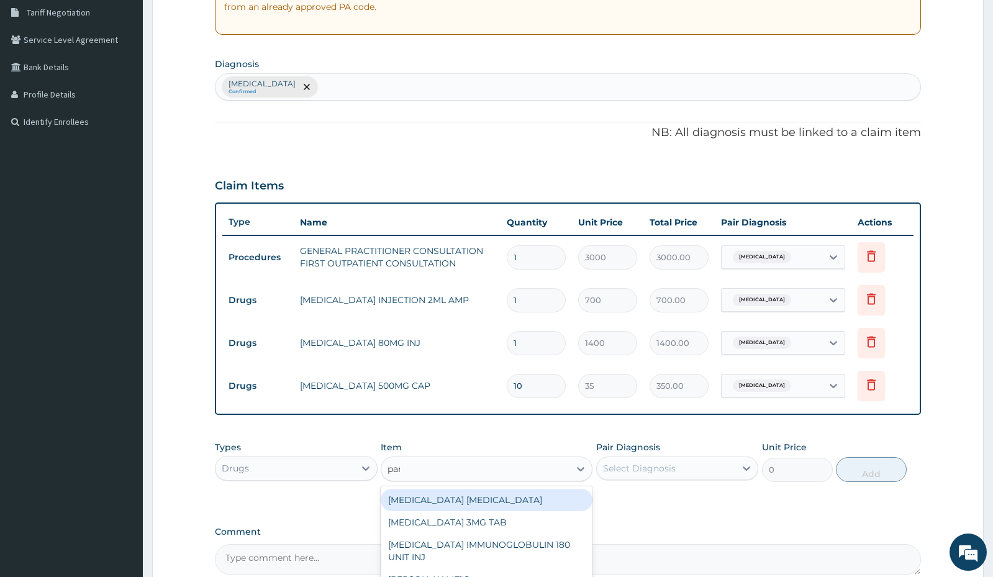
type input "para"
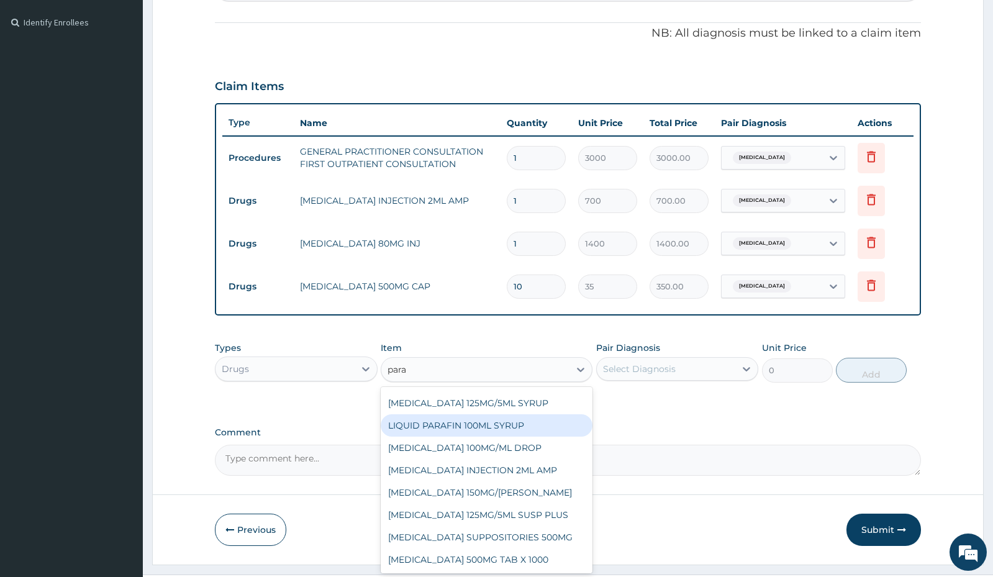
scroll to position [388, 0]
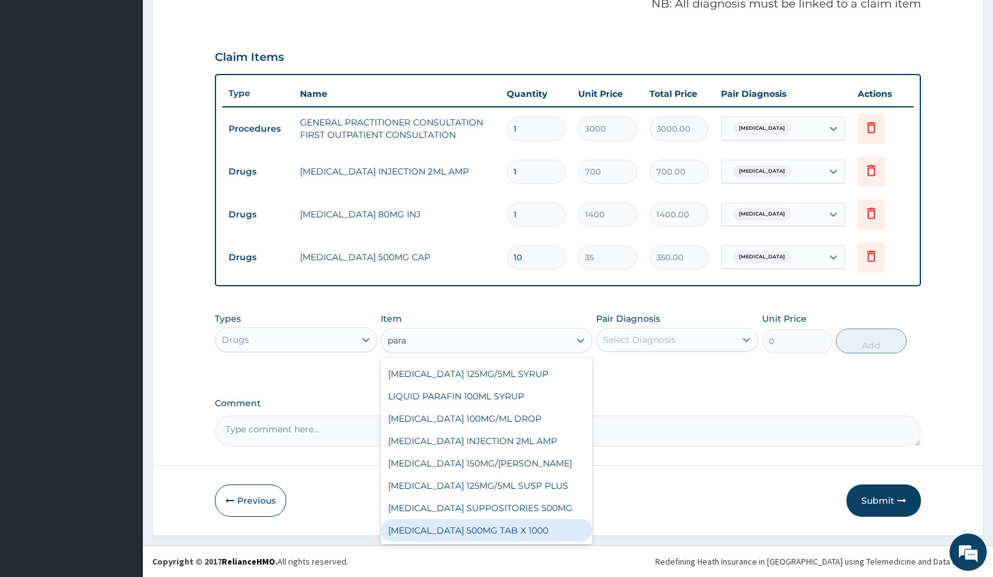
drag, startPoint x: 505, startPoint y: 531, endPoint x: 647, endPoint y: 412, distance: 185.1
click at [510, 525] on div "PARACETAMOL 500MG TAB X 1000" at bounding box center [487, 530] width 212 height 22
type input "11.03"
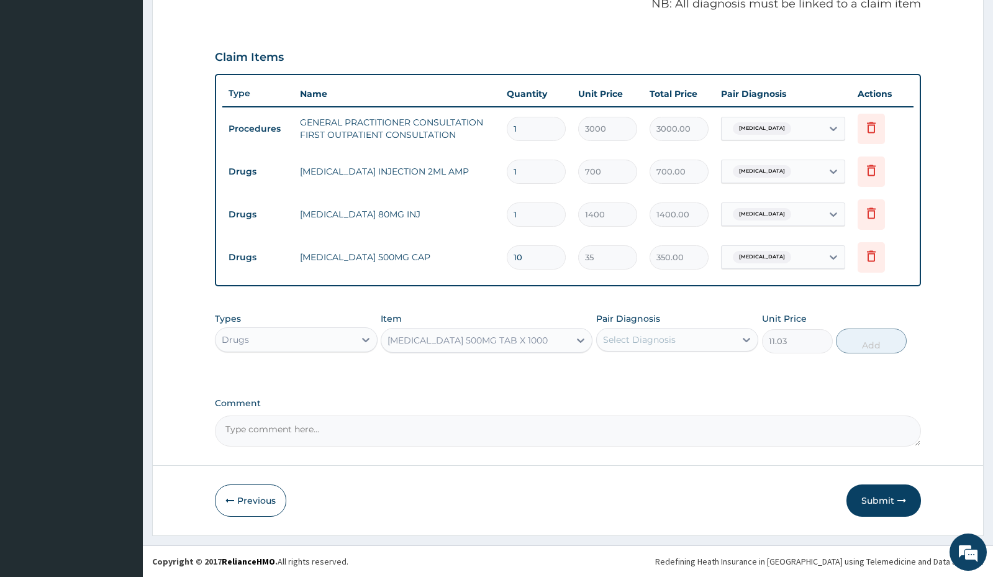
click at [662, 338] on div "Select Diagnosis" at bounding box center [639, 339] width 73 height 12
click at [611, 371] on input "checkbox" at bounding box center [607, 370] width 8 height 8
checkbox input "true"
click at [875, 344] on button "Add" at bounding box center [871, 340] width 71 height 25
type input "0"
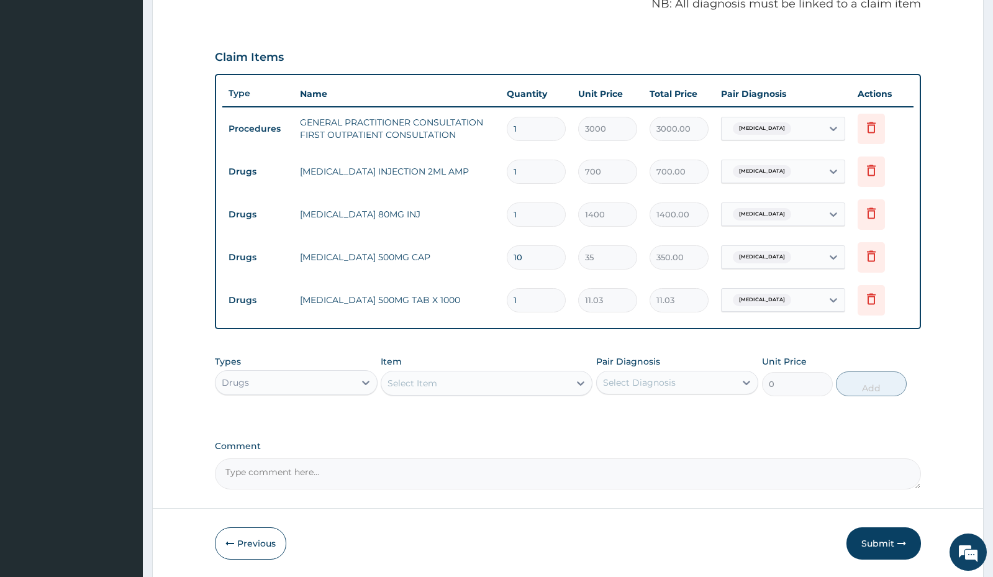
click at [531, 296] on input "1" at bounding box center [536, 300] width 59 height 24
type input "18"
type input "198.54"
type input "18"
click at [494, 380] on div "Select Item" at bounding box center [475, 383] width 188 height 20
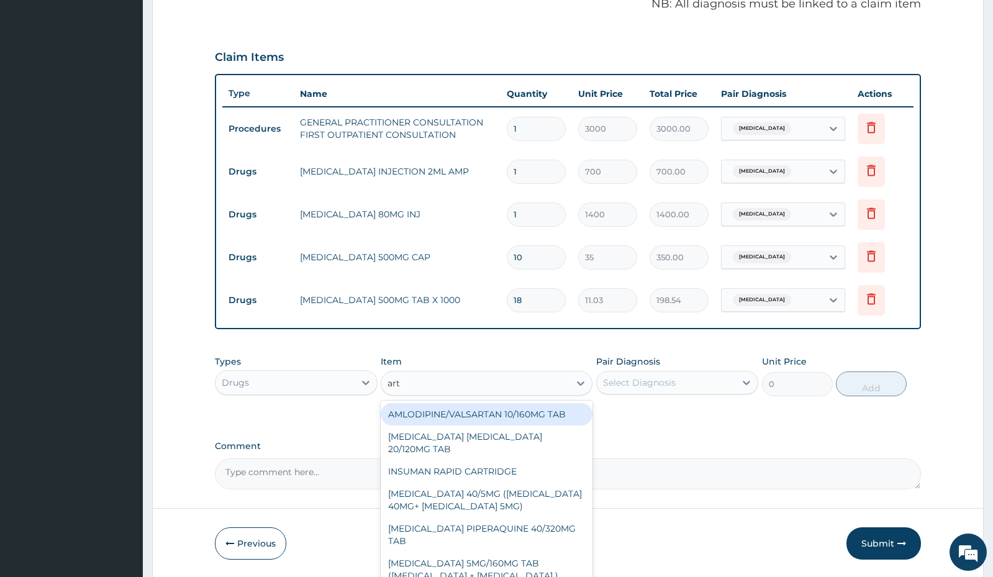
type input "arte"
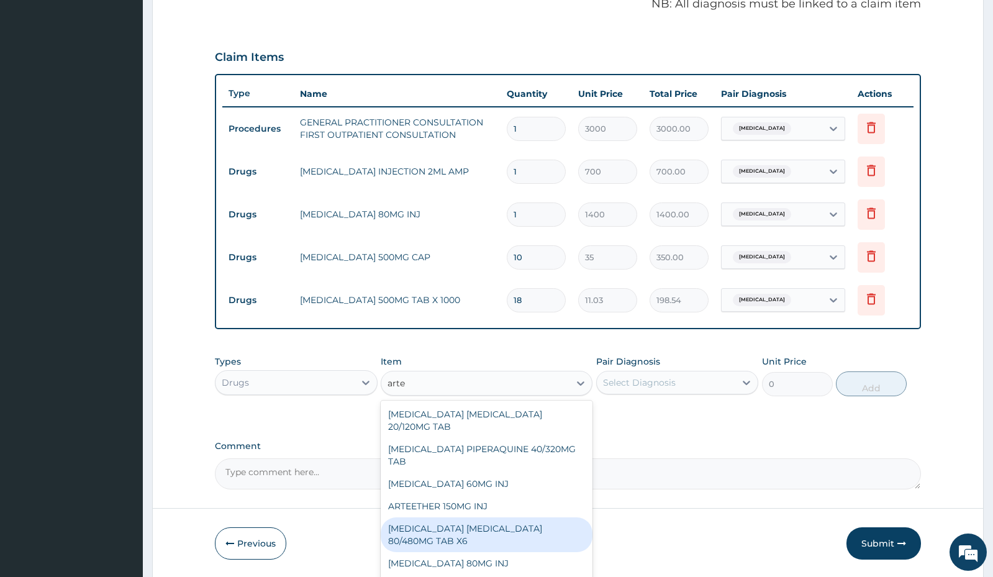
click at [441, 526] on div "ARTEMETHER LUMEFANTRINE 80/480MG TAB X6" at bounding box center [487, 534] width 212 height 35
type input "262.5"
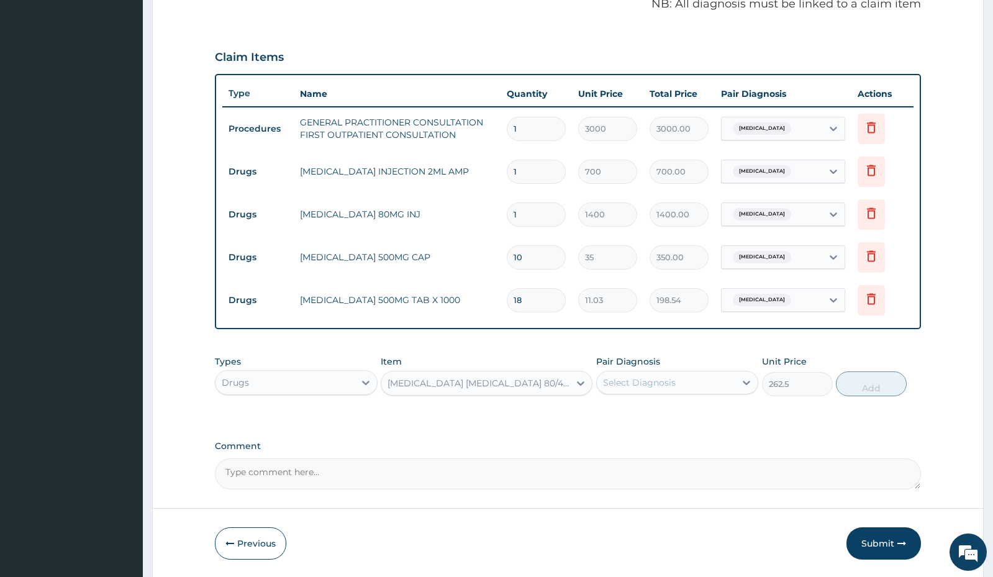
click at [644, 384] on div "Select Diagnosis" at bounding box center [639, 382] width 73 height 12
click at [609, 411] on input "checkbox" at bounding box center [607, 413] width 8 height 8
checkbox input "true"
click at [871, 387] on button "Add" at bounding box center [871, 383] width 71 height 25
type input "0"
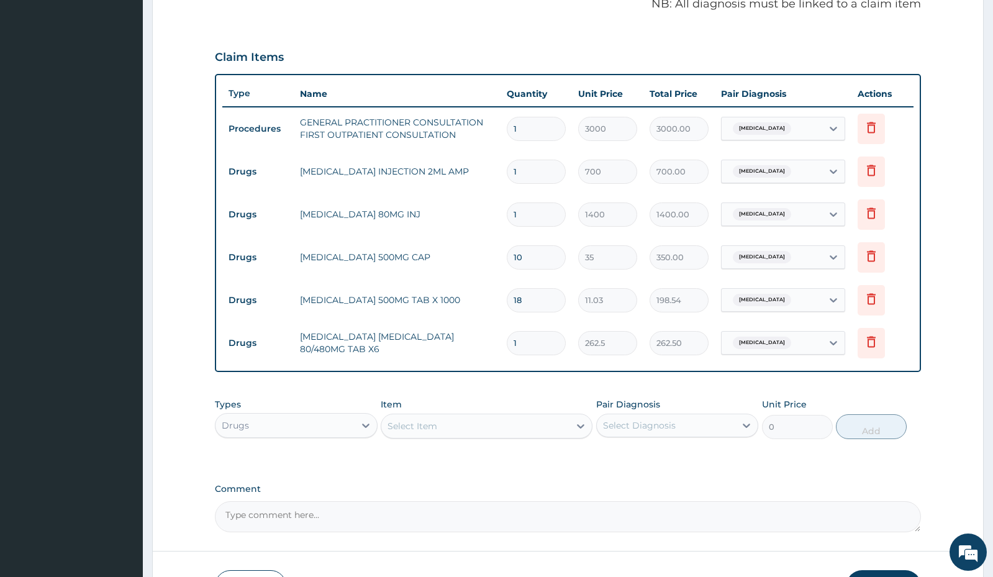
click at [539, 345] on input "1" at bounding box center [536, 343] width 59 height 24
type input "0.00"
type input "6"
type input "1575.00"
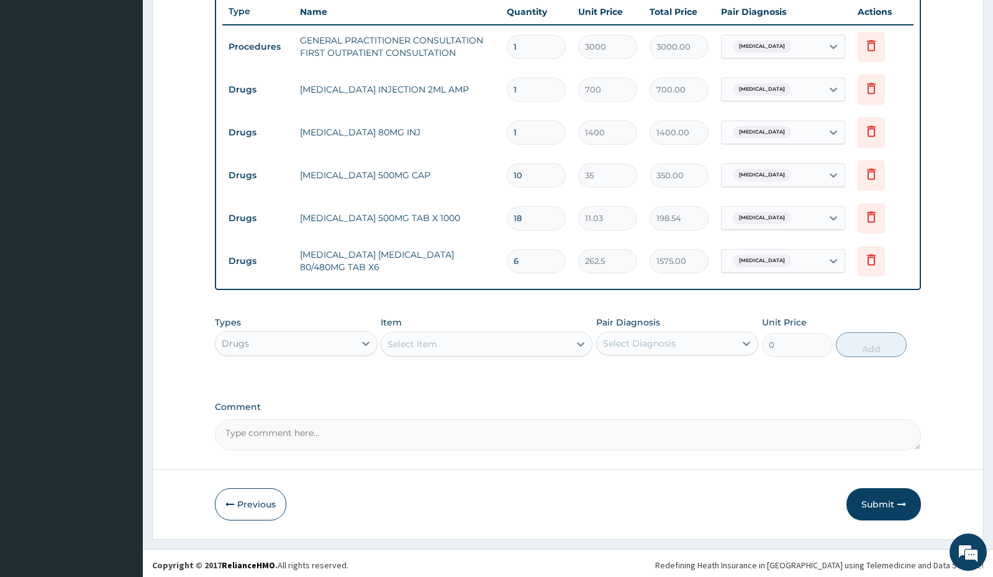
scroll to position [474, 0]
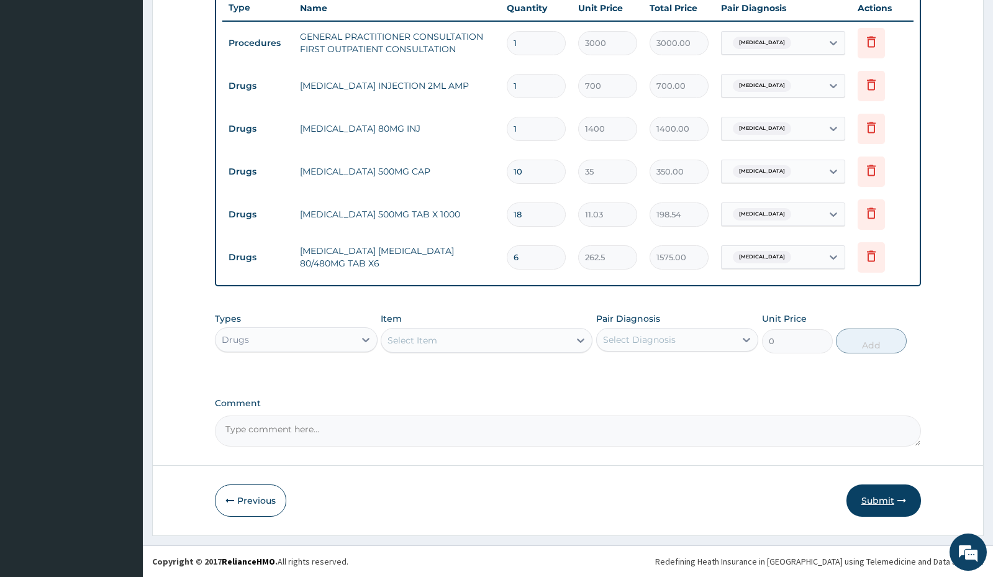
type input "6"
click at [876, 505] on button "Submit" at bounding box center [883, 500] width 75 height 32
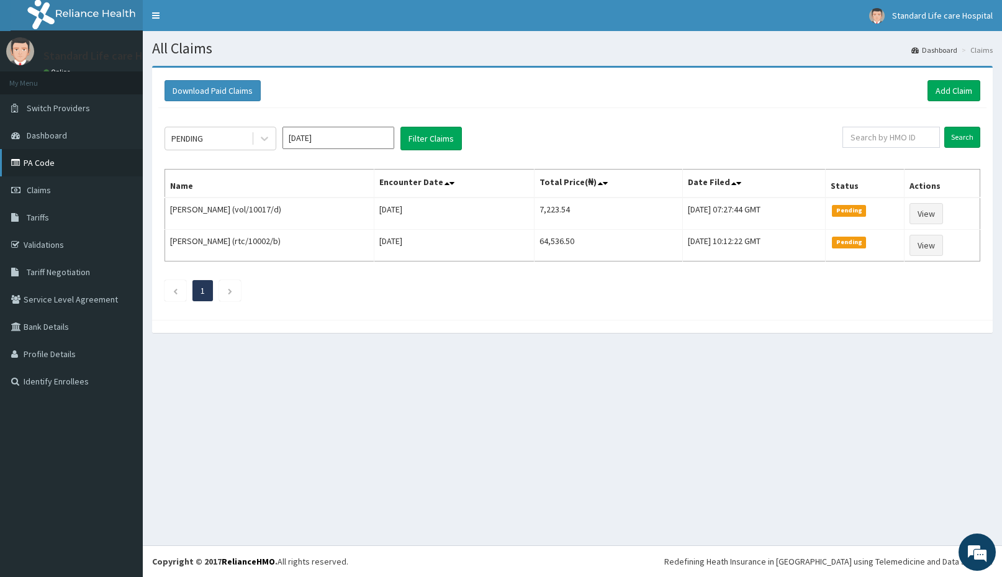
click at [36, 155] on link "PA Code" at bounding box center [71, 162] width 143 height 27
click at [949, 85] on link "Add Claim" at bounding box center [954, 90] width 53 height 21
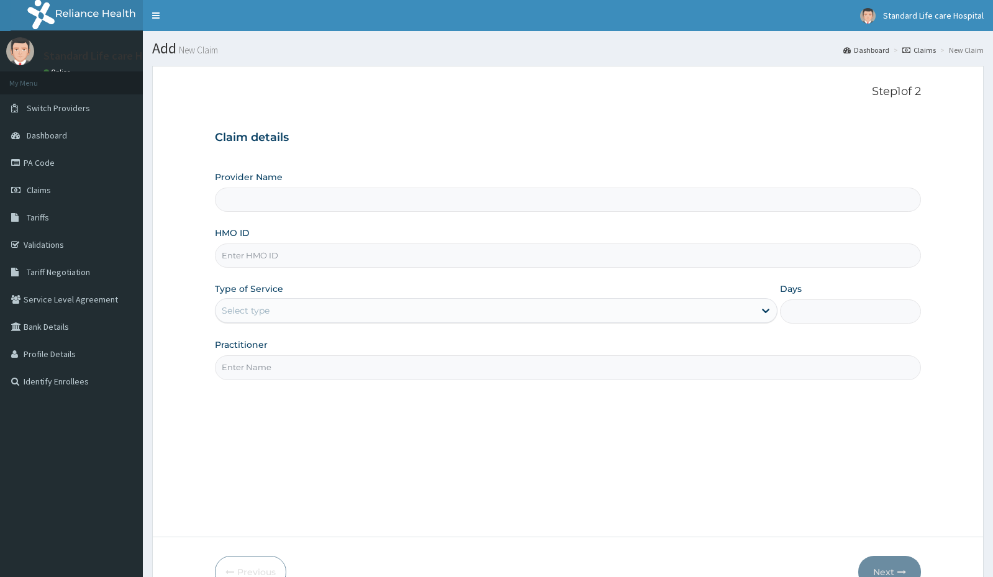
drag, startPoint x: 0, startPoint y: 0, endPoint x: 315, endPoint y: 252, distance: 403.3
click at [314, 252] on input "HMO ID" at bounding box center [567, 255] width 705 height 24
type input "Standard Life Care Hospital"
type input "aip/10188/a"
click at [302, 304] on div "Select type" at bounding box center [484, 310] width 539 height 20
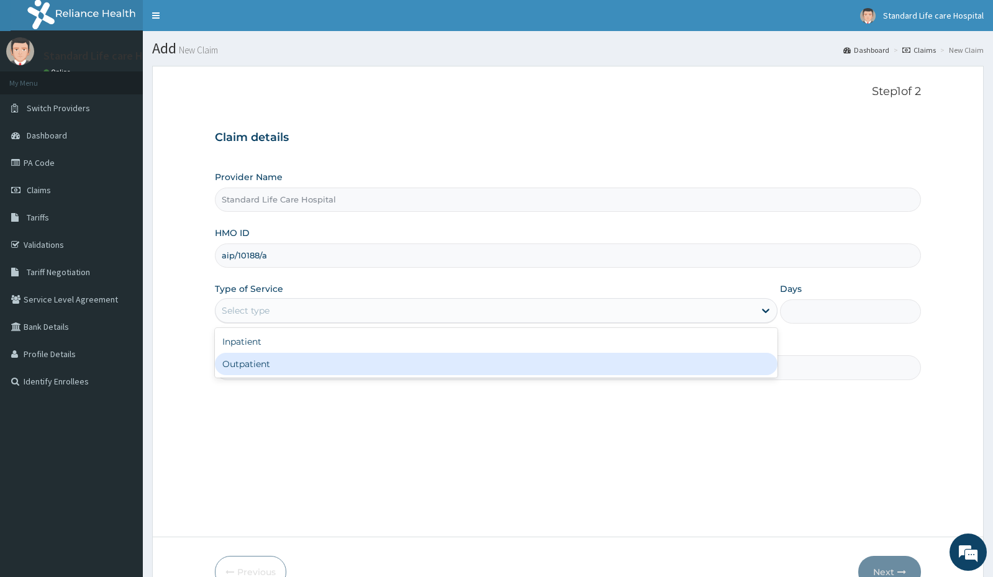
click at [276, 368] on div "Outpatient" at bounding box center [496, 364] width 563 height 22
type input "1"
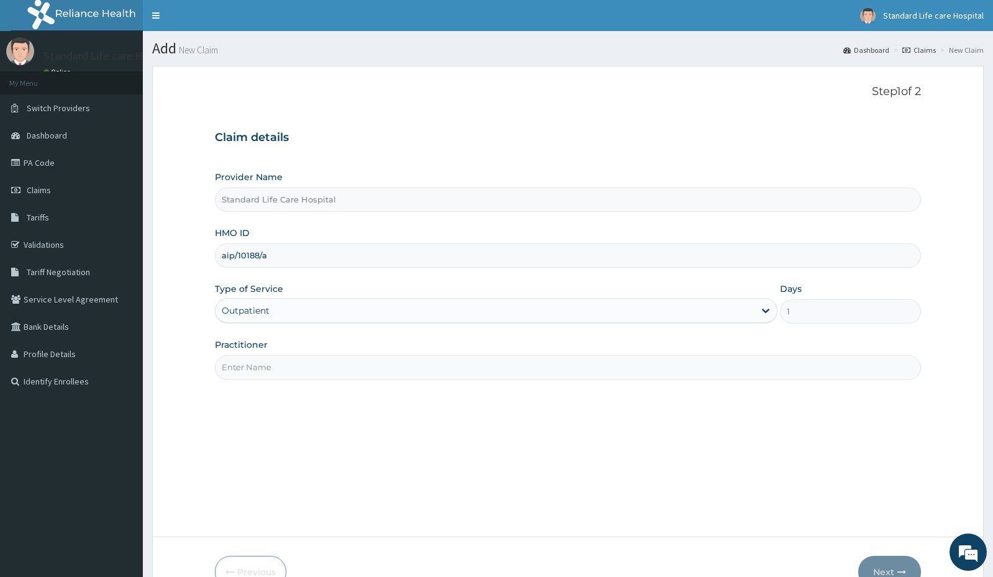
click at [276, 371] on input "Practitioner" at bounding box center [567, 367] width 705 height 24
type input "[PERSON_NAME]"
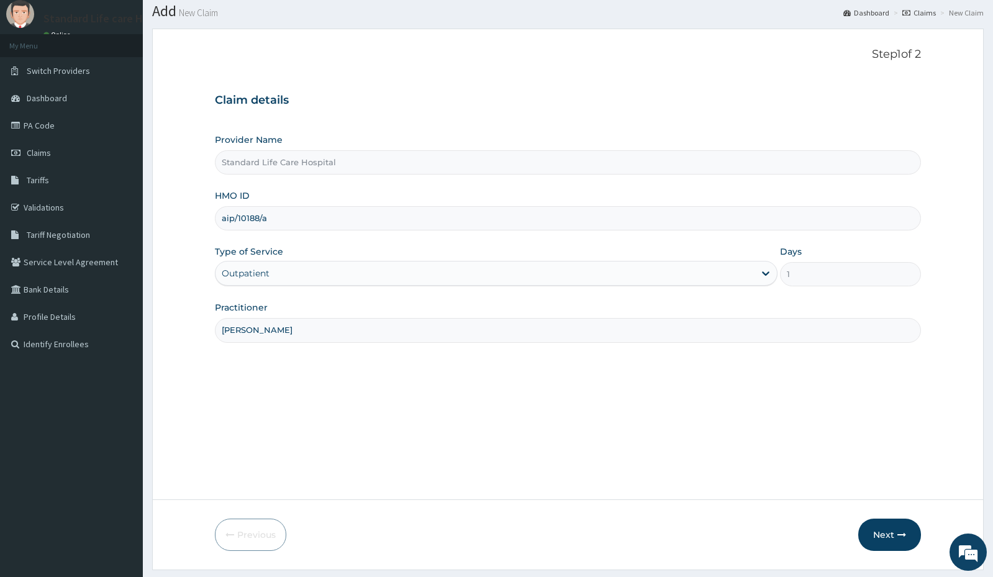
scroll to position [71, 0]
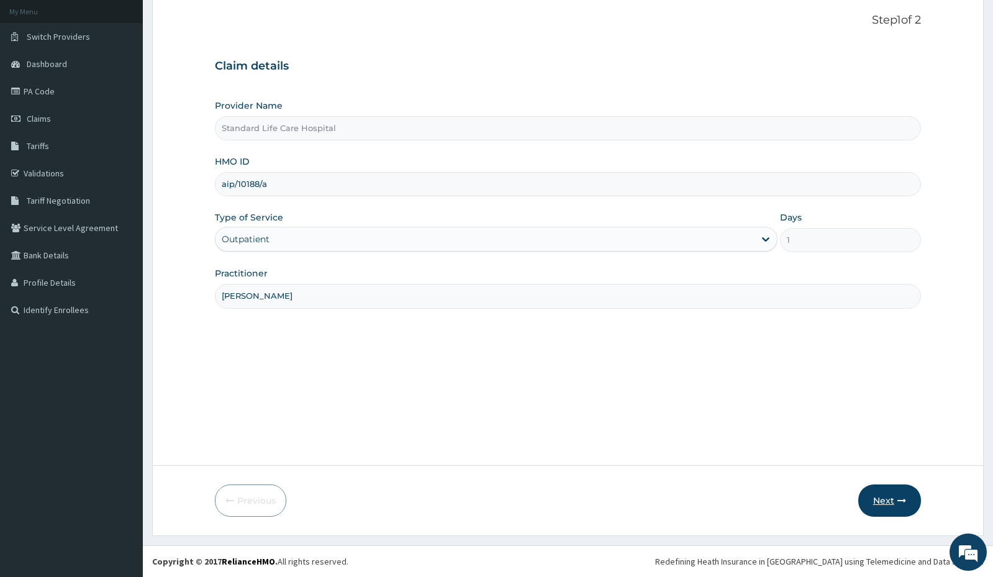
click at [893, 510] on button "Next" at bounding box center [889, 500] width 63 height 32
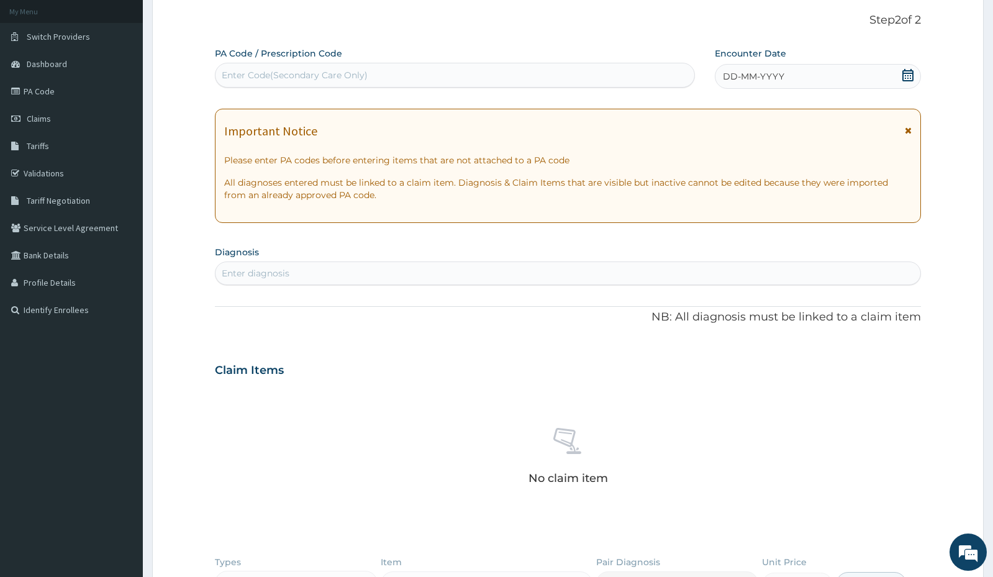
click at [423, 75] on div "Enter Code(Secondary Care Only)" at bounding box center [454, 75] width 479 height 20
type input "PA/302604"
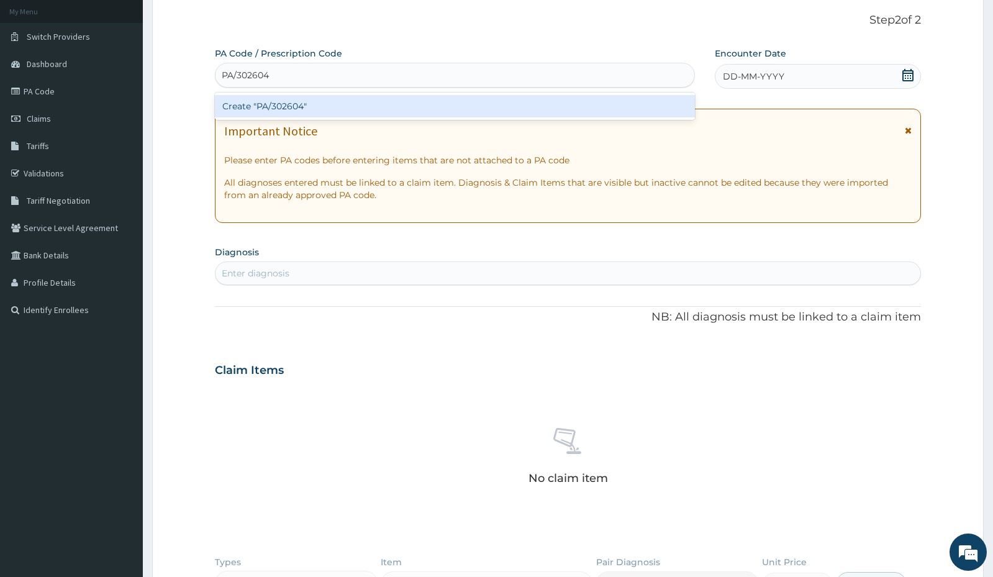
click at [415, 102] on div "Create "PA/302604"" at bounding box center [455, 106] width 480 height 22
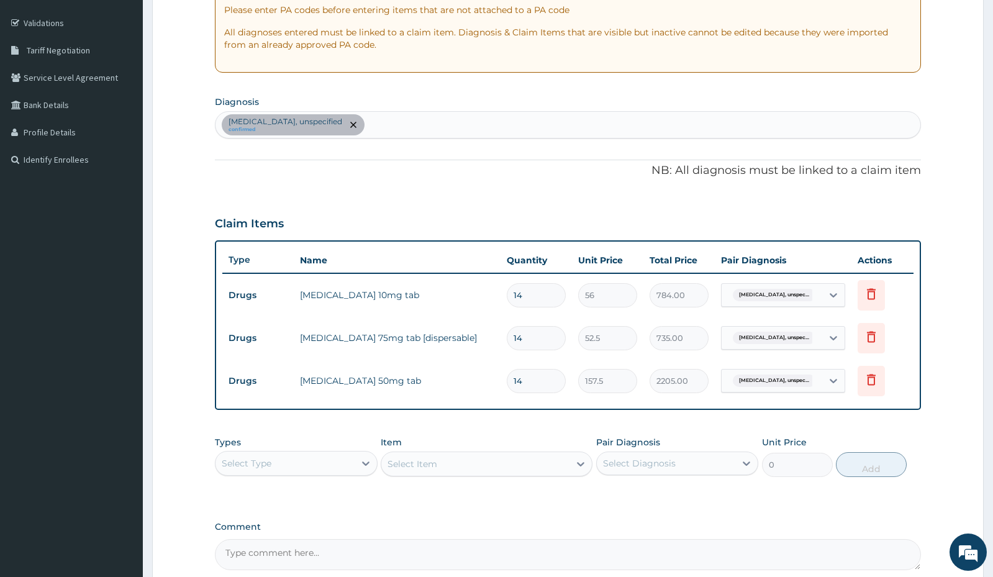
scroll to position [258, 0]
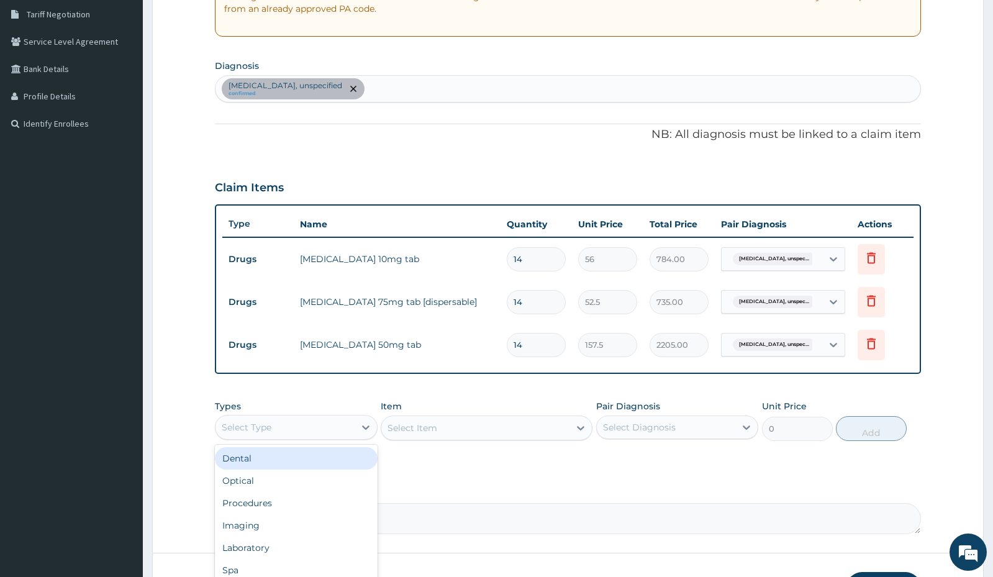
click at [305, 436] on div "Select Type" at bounding box center [284, 427] width 138 height 20
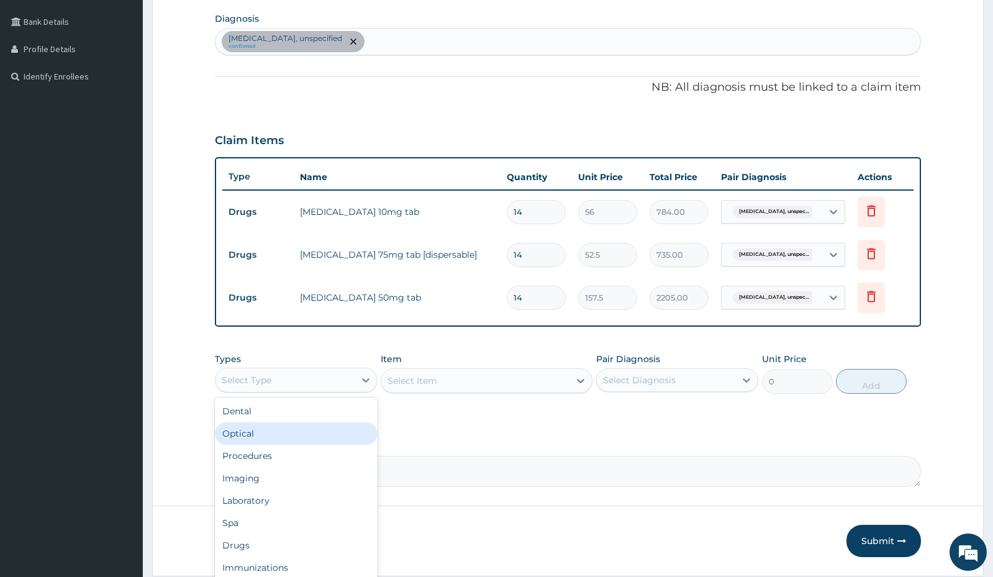
scroll to position [283, 0]
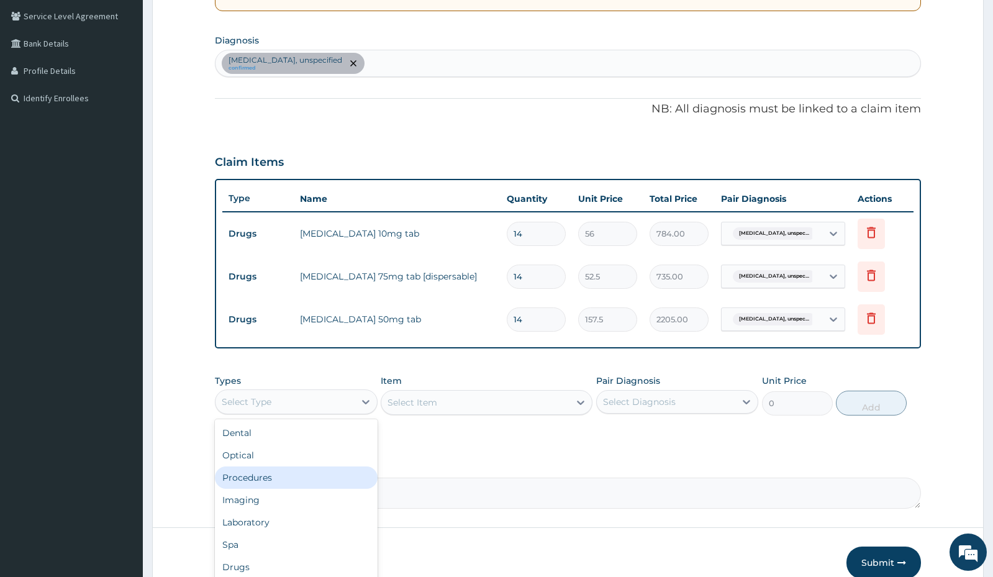
click at [263, 476] on div "Procedures" at bounding box center [296, 477] width 162 height 22
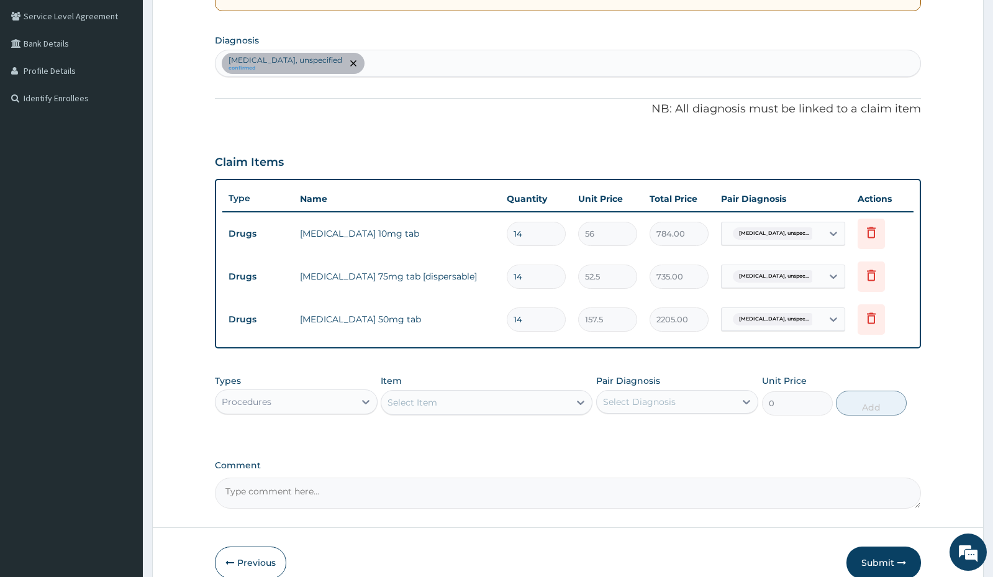
click at [471, 391] on div "Select Item" at bounding box center [487, 402] width 212 height 25
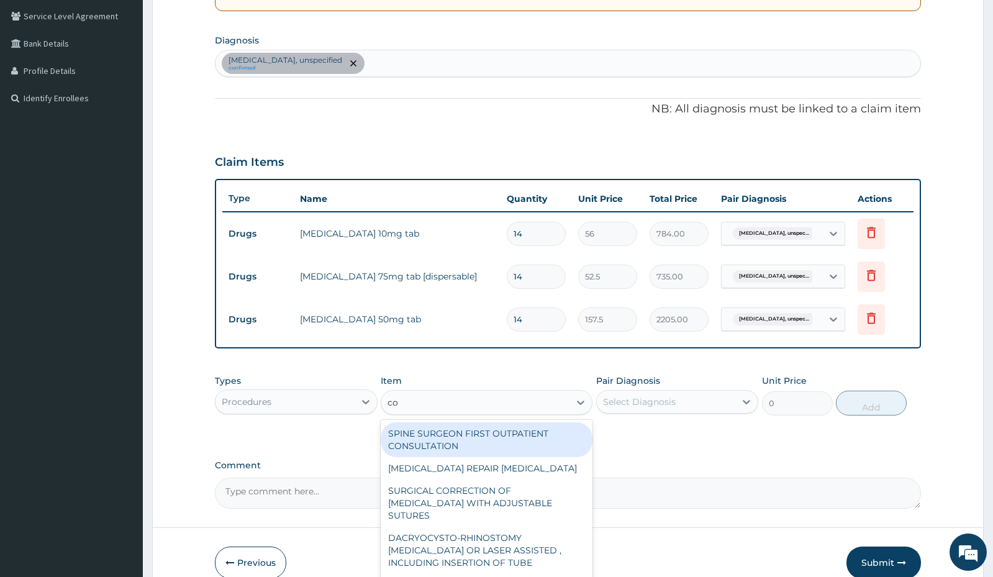
type input "con"
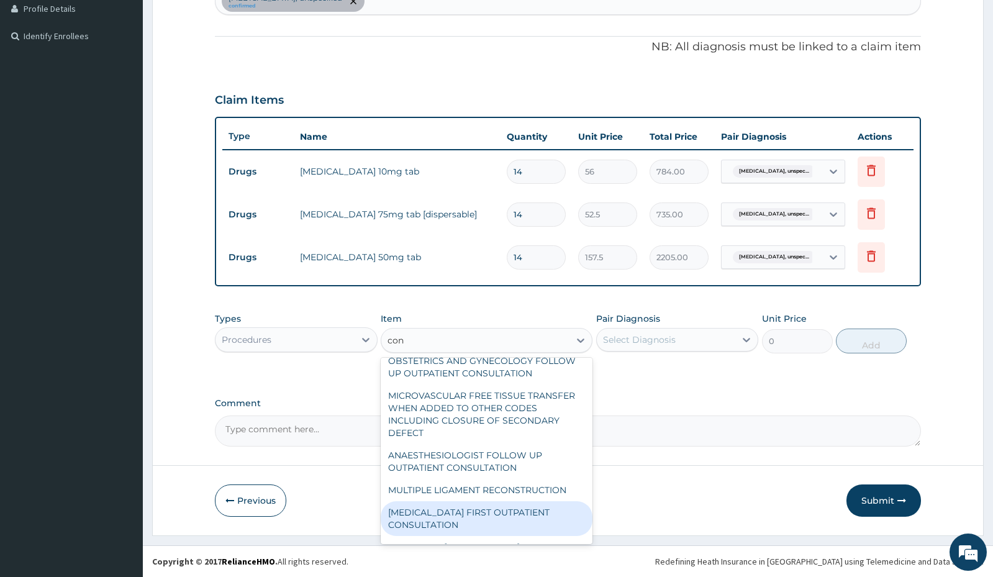
scroll to position [5985, 0]
click at [449, 340] on div "con" at bounding box center [475, 340] width 188 height 20
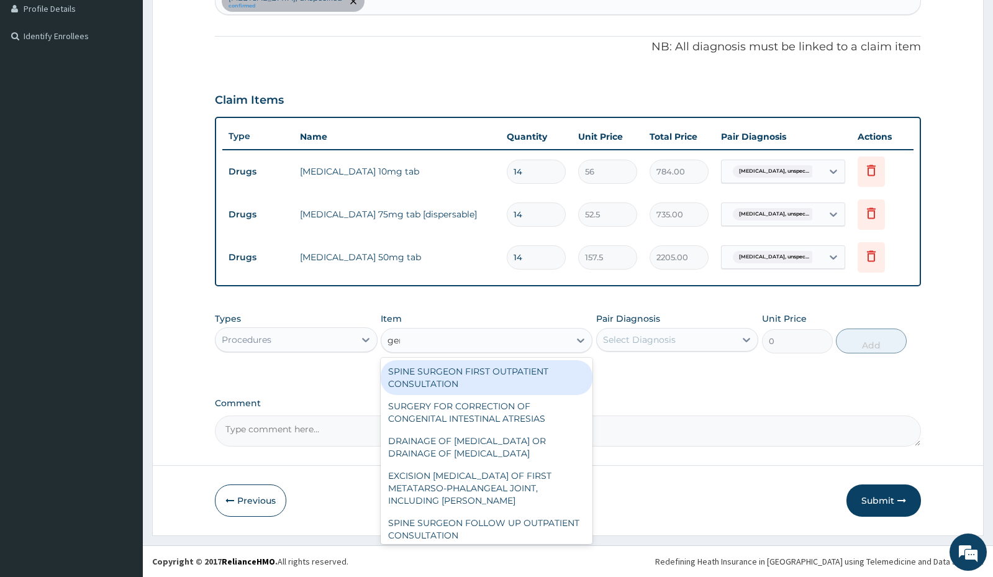
type input "gene"
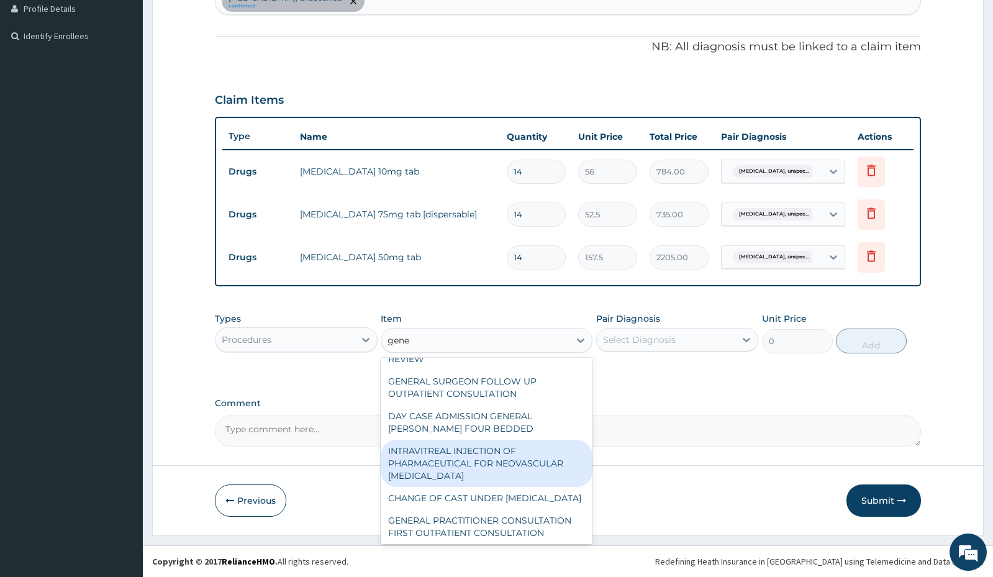
scroll to position [201, 0]
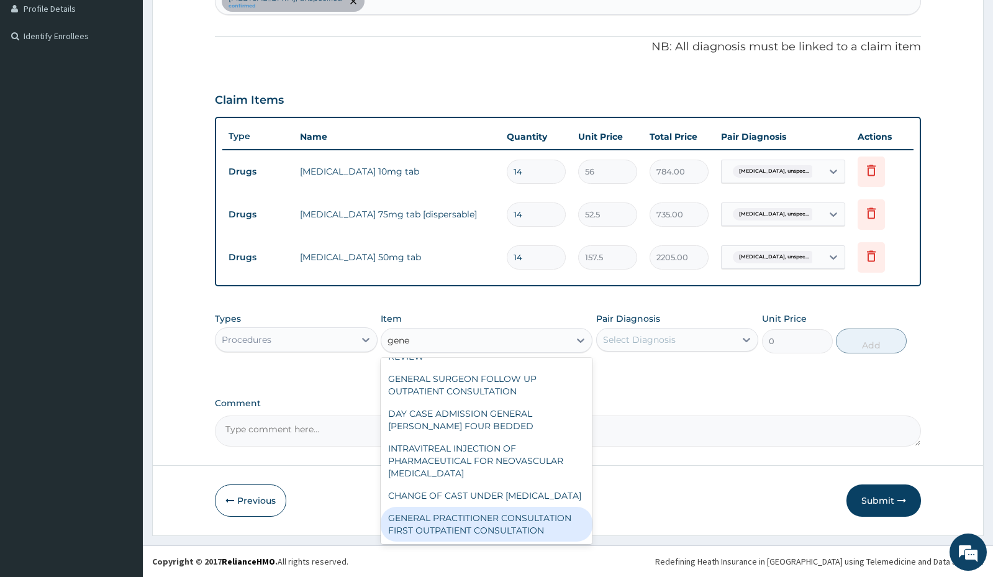
click at [528, 508] on div "GENERAL PRACTITIONER CONSULTATION FIRST OUTPATIENT CONSULTATION" at bounding box center [487, 524] width 212 height 35
type input "3000"
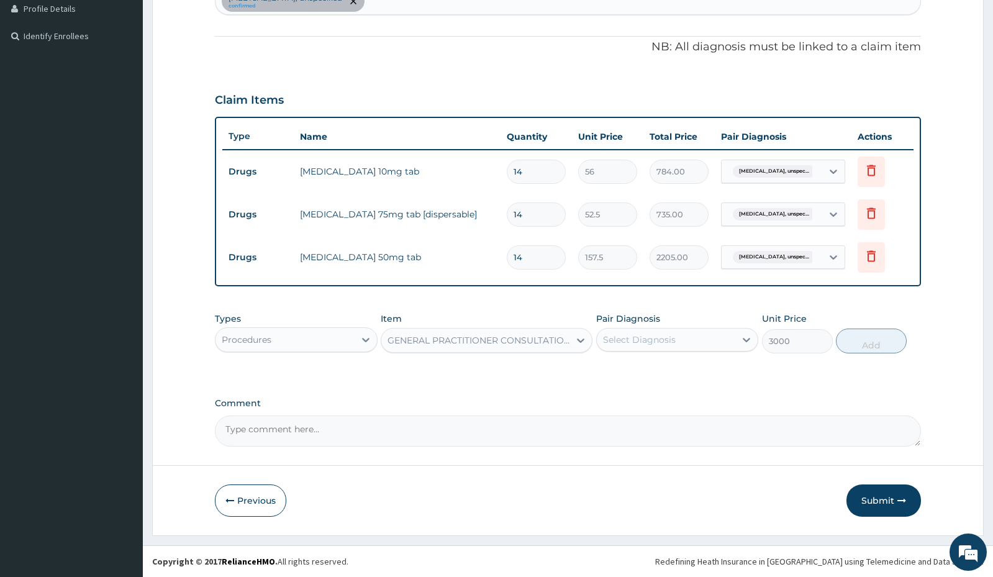
click at [628, 336] on div "Select Diagnosis" at bounding box center [639, 339] width 73 height 12
click at [608, 374] on input "checkbox" at bounding box center [607, 370] width 8 height 8
checkbox input "true"
click at [875, 338] on button "Add" at bounding box center [871, 340] width 71 height 25
type input "0"
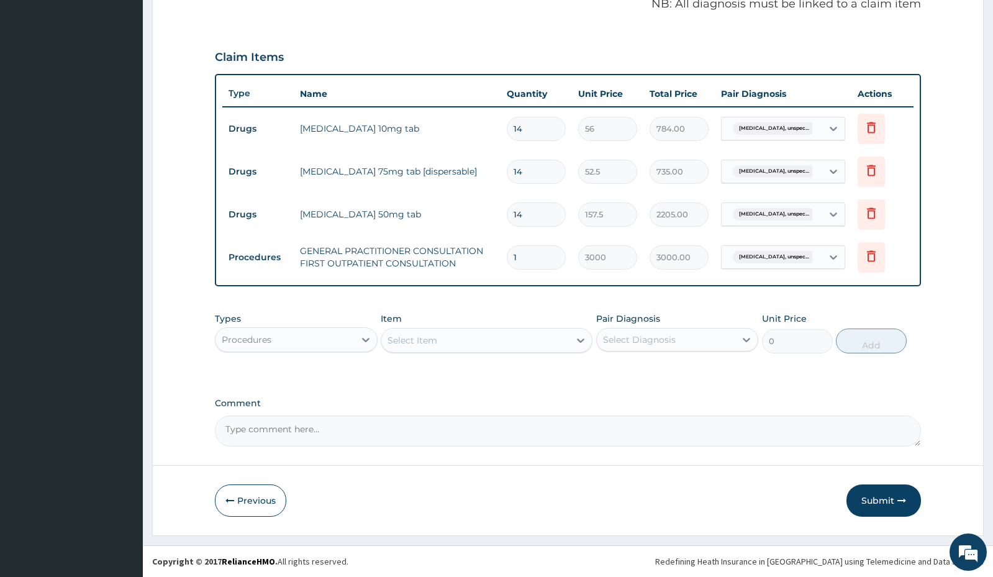
click at [872, 513] on button "Submit" at bounding box center [883, 500] width 75 height 32
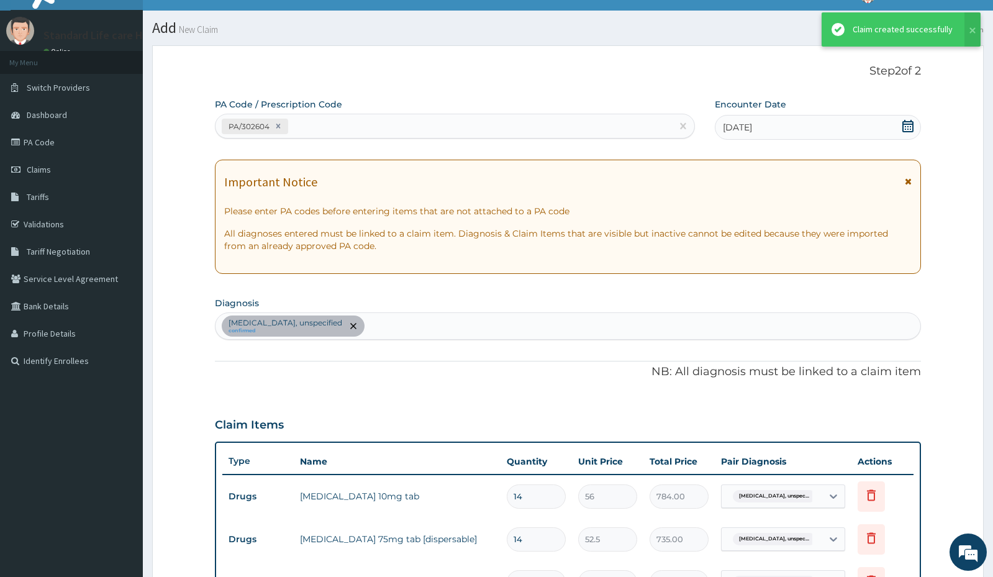
scroll to position [388, 0]
